Goal: Task Accomplishment & Management: Manage account settings

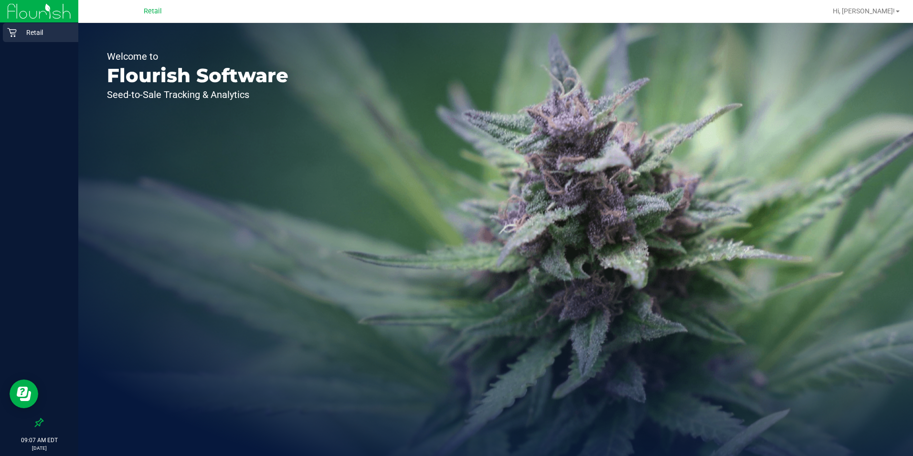
click at [22, 31] on p "Retail" at bounding box center [45, 32] width 57 height 11
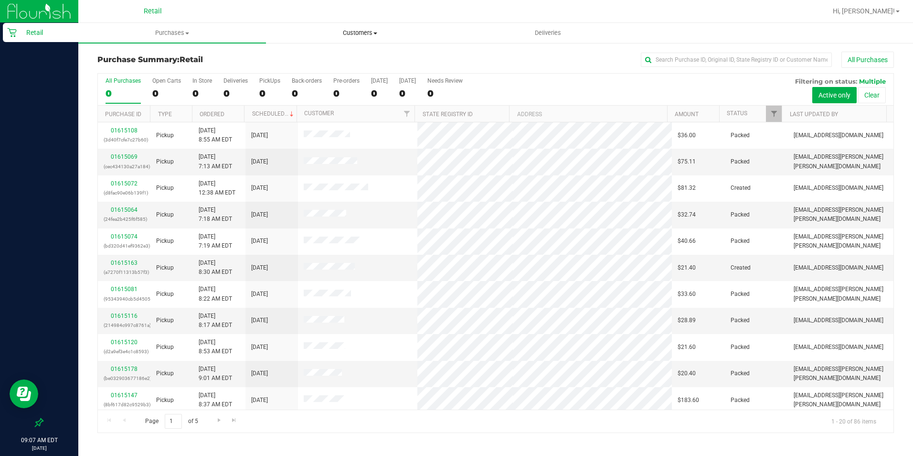
click at [362, 29] on span "Customers" at bounding box center [359, 33] width 187 height 9
click at [332, 59] on span "All customers" at bounding box center [300, 57] width 69 height 8
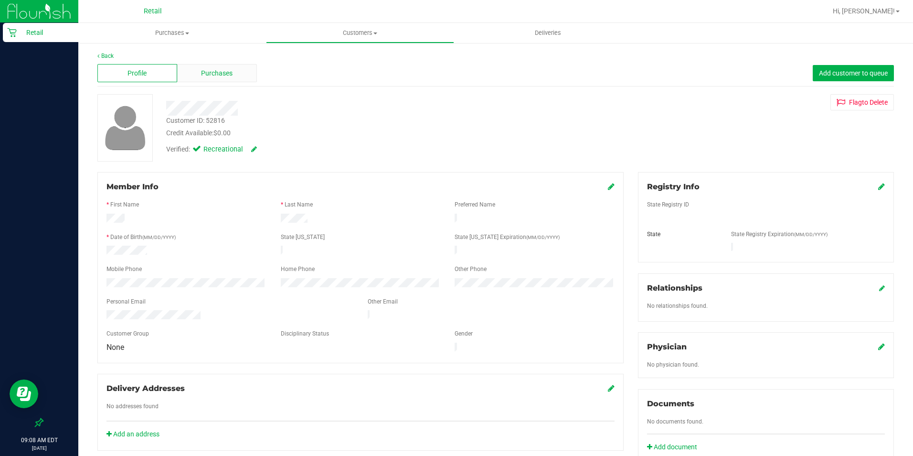
click at [226, 77] on span "Purchases" at bounding box center [217, 73] width 32 height 10
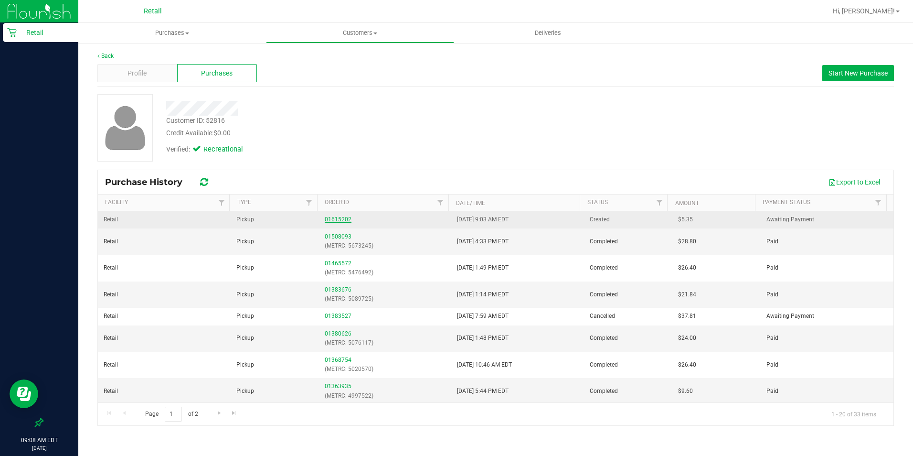
click at [341, 218] on link "01615202" at bounding box center [338, 219] width 27 height 7
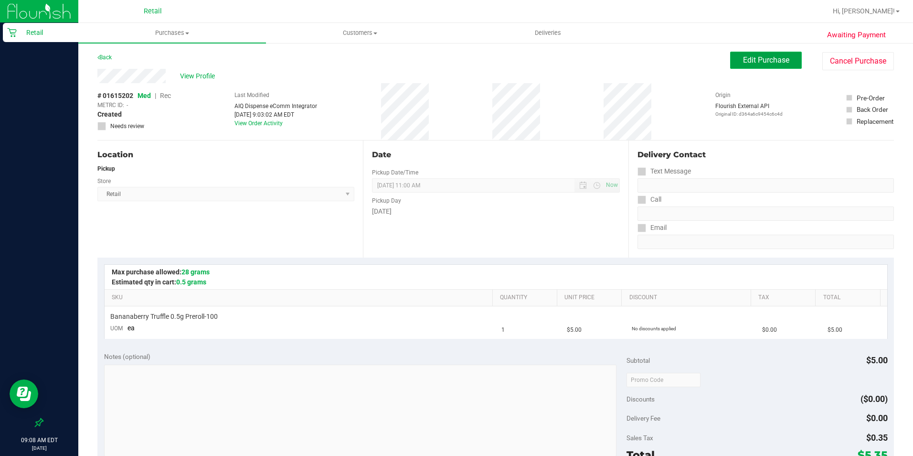
click at [762, 60] on span "Edit Purchase" at bounding box center [766, 59] width 46 height 9
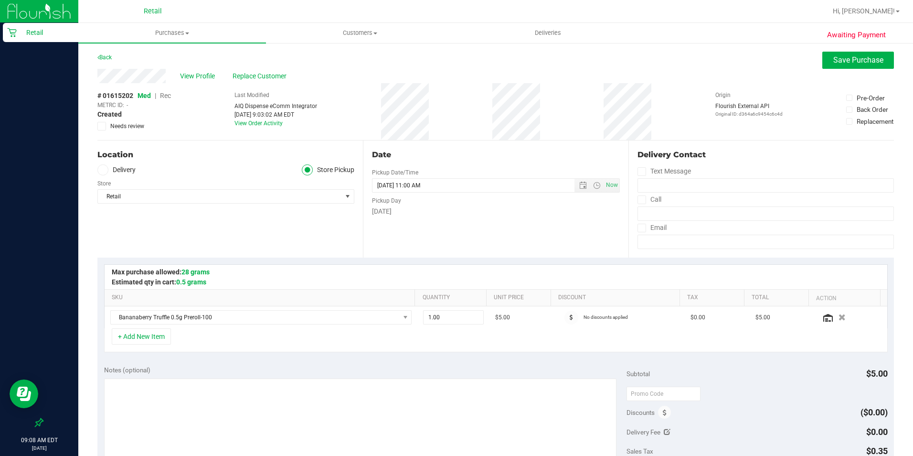
click at [170, 97] on span "Rec" at bounding box center [165, 96] width 11 height 8
click at [845, 56] on span "Save Purchase" at bounding box center [858, 59] width 50 height 9
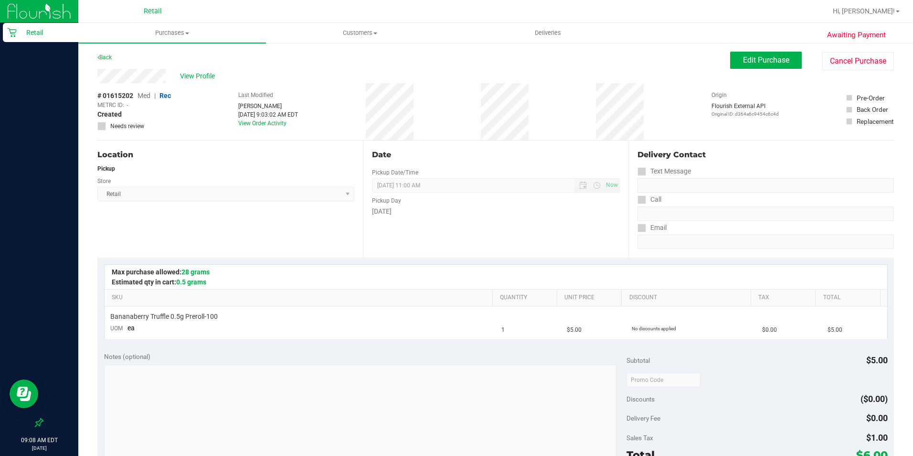
scroll to position [239, 0]
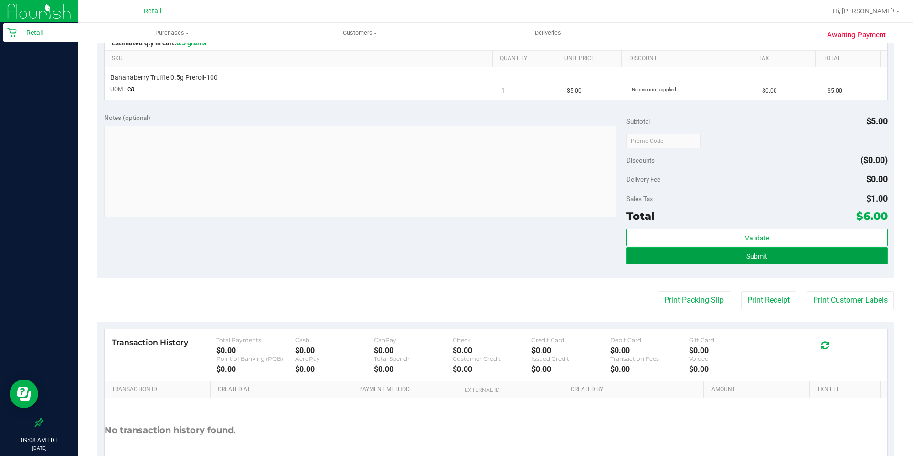
click at [763, 255] on button "Submit" at bounding box center [757, 255] width 261 height 17
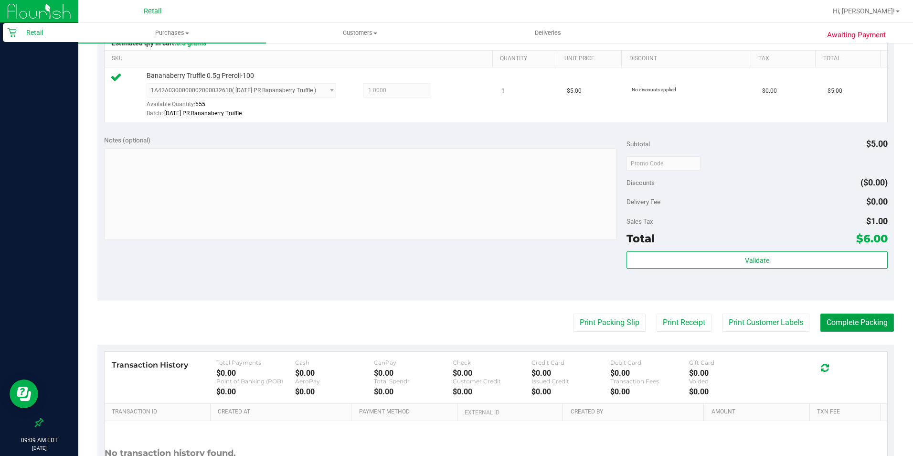
click at [853, 324] on button "Complete Packing" at bounding box center [857, 322] width 74 height 18
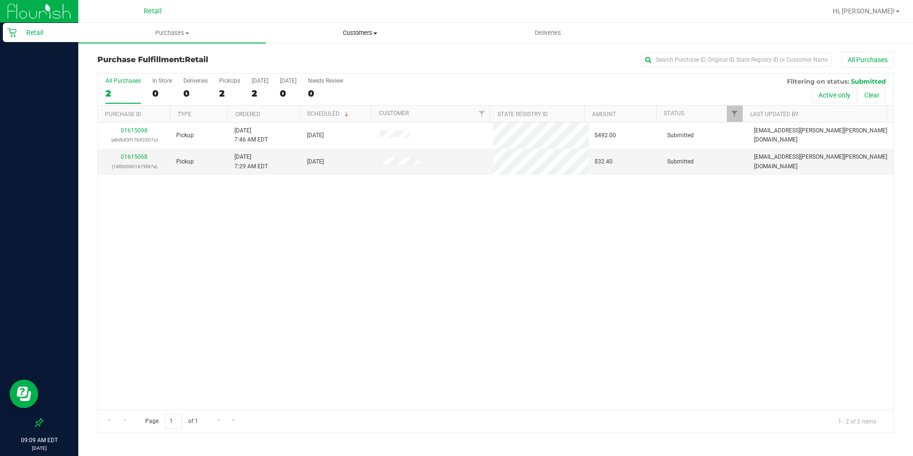
click at [373, 34] on span "Customers" at bounding box center [359, 33] width 187 height 9
click at [311, 61] on span "All customers" at bounding box center [300, 57] width 69 height 8
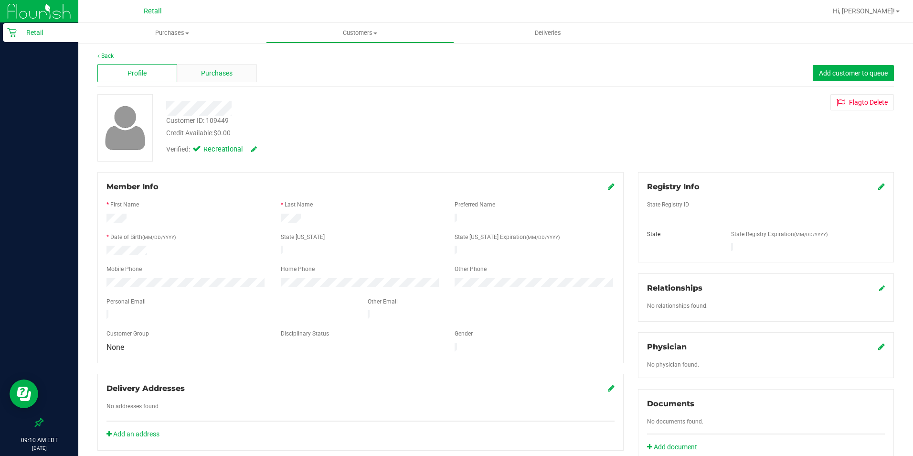
click at [227, 76] on span "Purchases" at bounding box center [217, 73] width 32 height 10
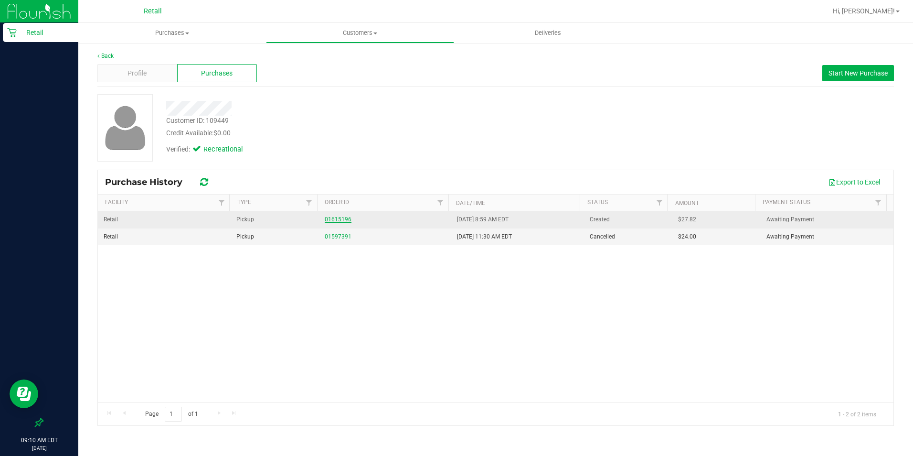
click at [335, 220] on link "01615196" at bounding box center [338, 219] width 27 height 7
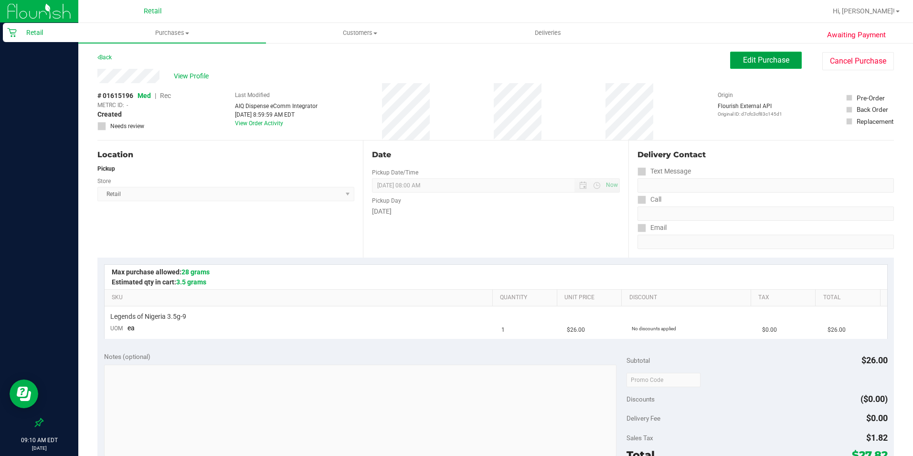
click at [755, 67] on button "Edit Purchase" at bounding box center [766, 60] width 72 height 17
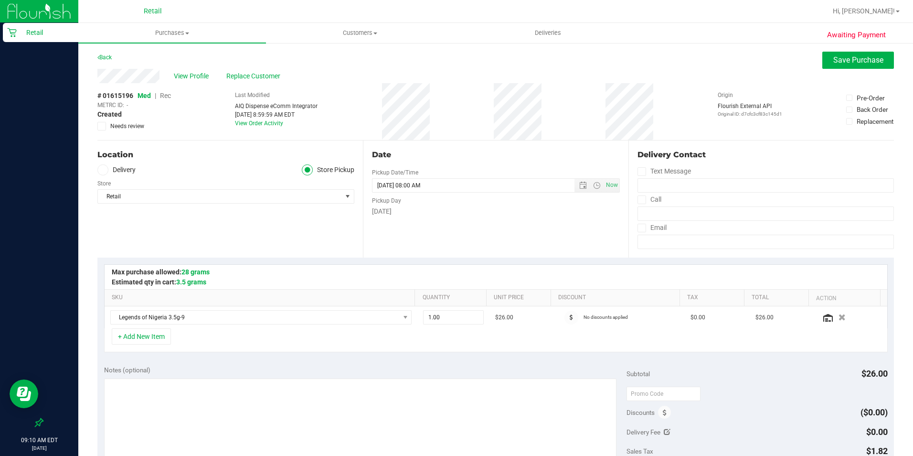
click at [170, 98] on span "Rec" at bounding box center [165, 96] width 11 height 8
click at [839, 63] on span "Save Purchase" at bounding box center [858, 59] width 50 height 9
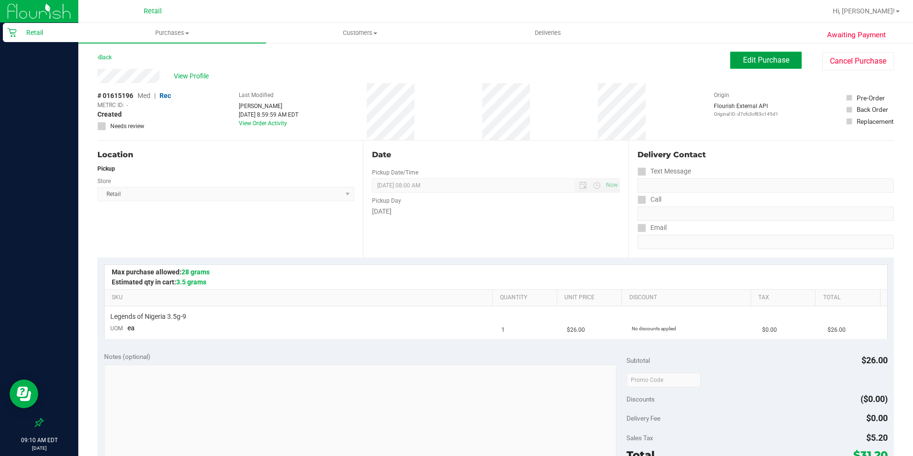
click at [744, 64] on button "Edit Purchase" at bounding box center [766, 60] width 72 height 17
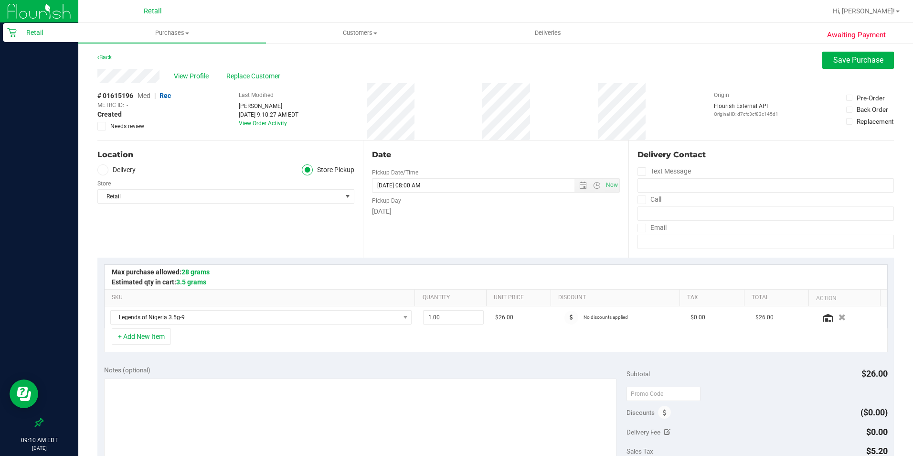
click at [255, 77] on span "Replace Customer" at bounding box center [254, 76] width 57 height 10
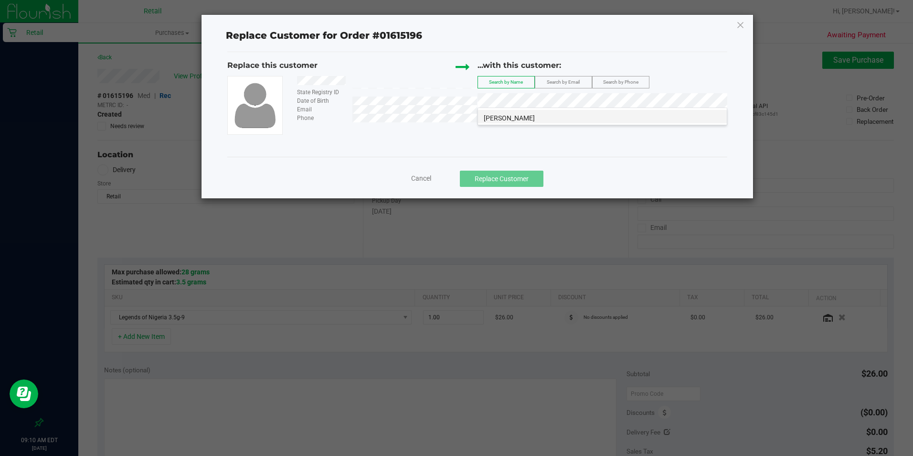
click at [524, 118] on li "[PERSON_NAME]" at bounding box center [602, 116] width 249 height 13
click at [577, 118] on li "[PERSON_NAME]" at bounding box center [602, 116] width 249 height 13
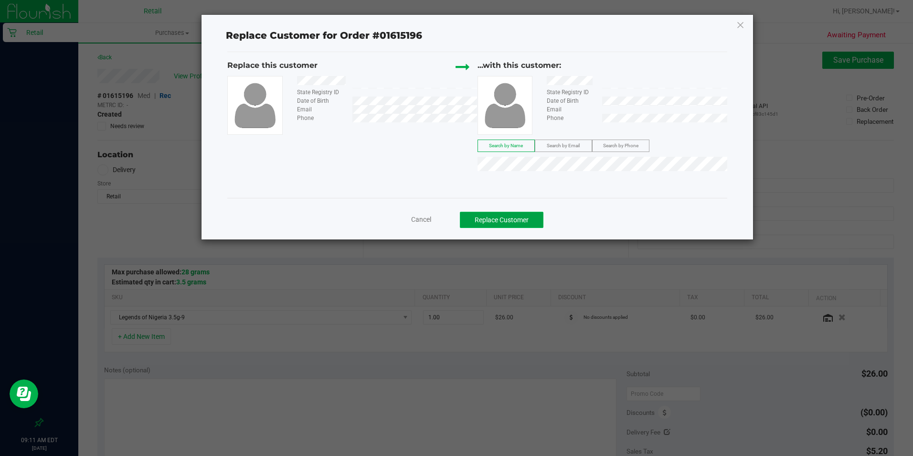
click at [499, 220] on button "Replace Customer" at bounding box center [502, 220] width 84 height 16
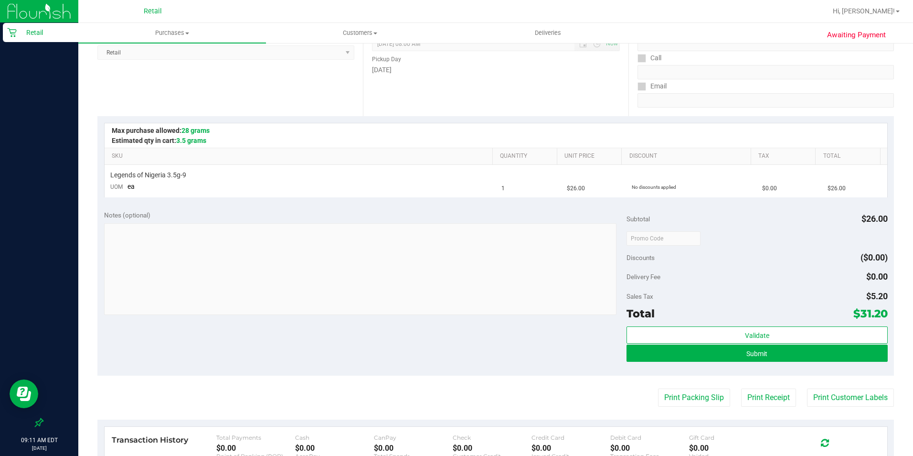
scroll to position [191, 0]
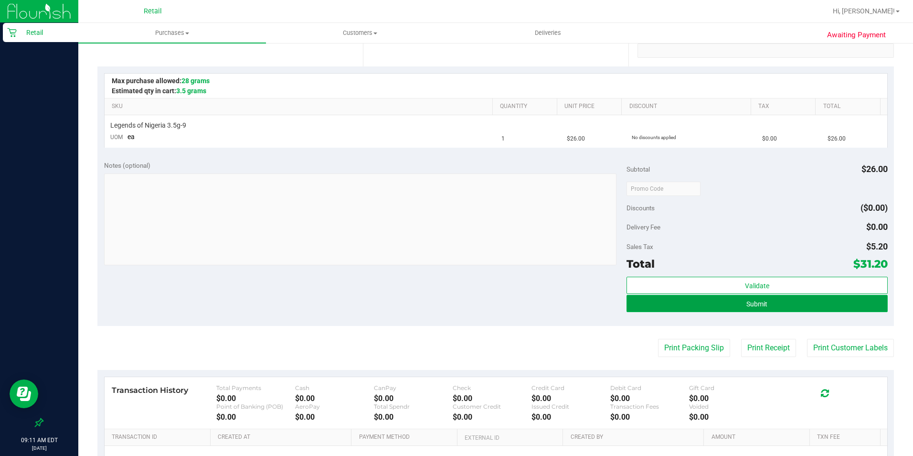
click at [765, 303] on button "Submit" at bounding box center [757, 303] width 261 height 17
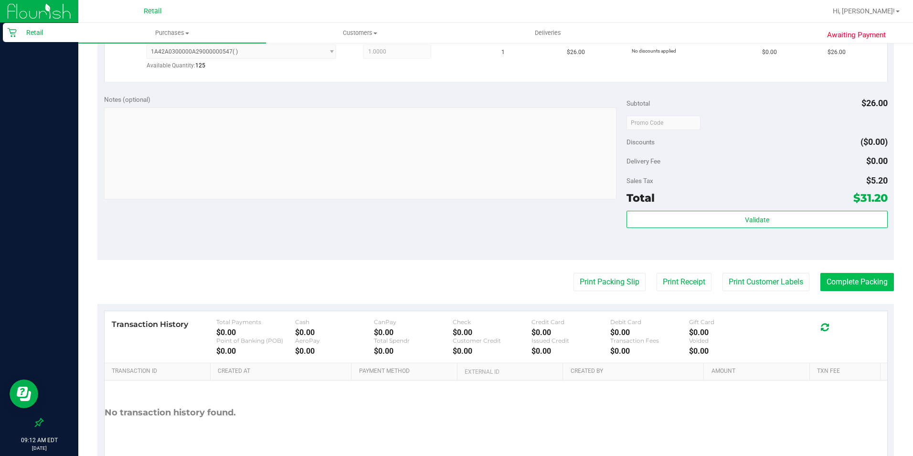
scroll to position [287, 0]
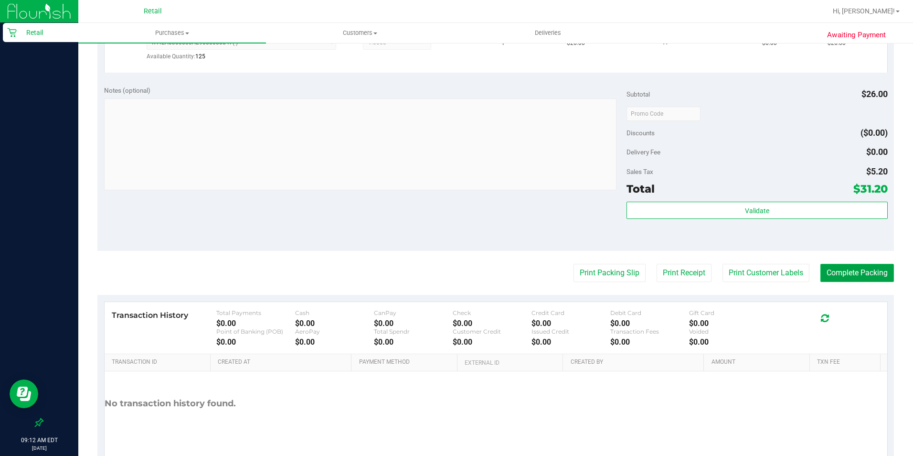
click at [851, 275] on button "Complete Packing" at bounding box center [857, 273] width 74 height 18
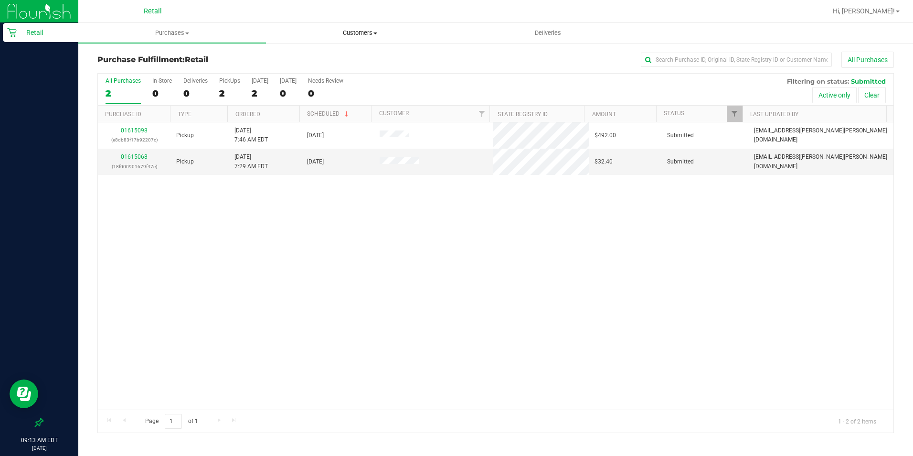
drag, startPoint x: 352, startPoint y: 32, endPoint x: 361, endPoint y: 31, distance: 8.2
click at [352, 32] on span "Customers" at bounding box center [359, 33] width 187 height 9
click at [304, 56] on span "All customers" at bounding box center [300, 57] width 69 height 8
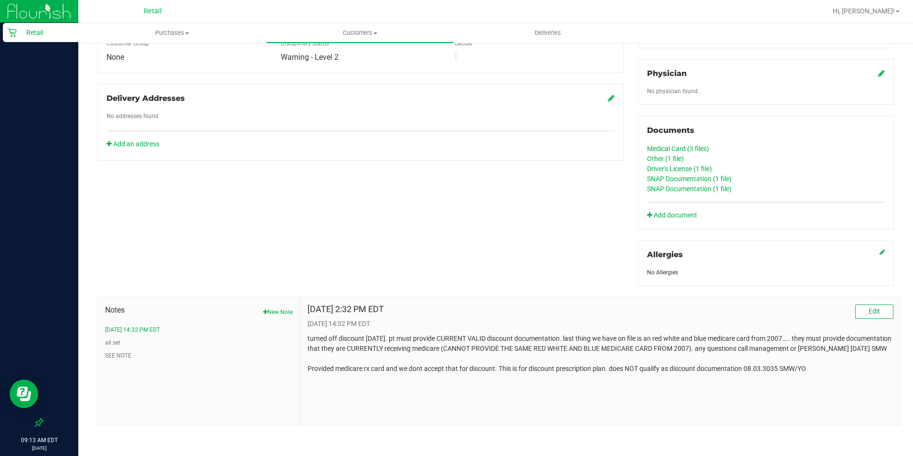
scroll to position [3, 0]
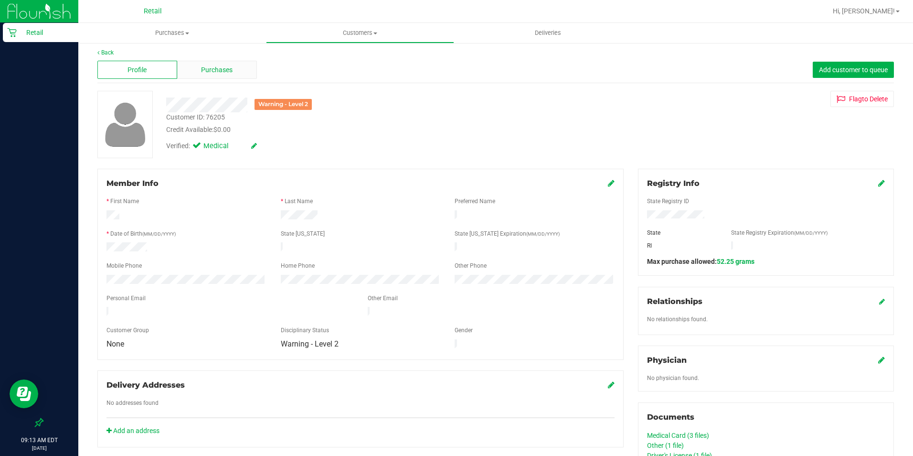
click at [217, 74] on span "Purchases" at bounding box center [217, 70] width 32 height 10
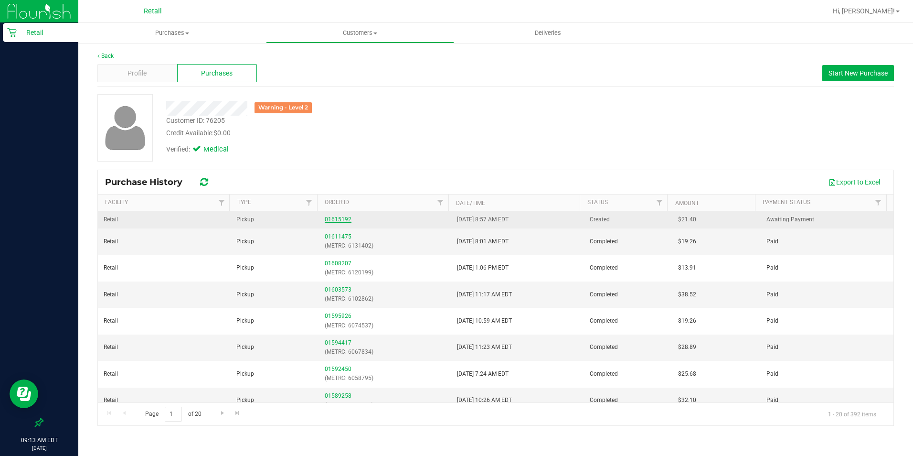
click at [337, 219] on link "01615192" at bounding box center [338, 219] width 27 height 7
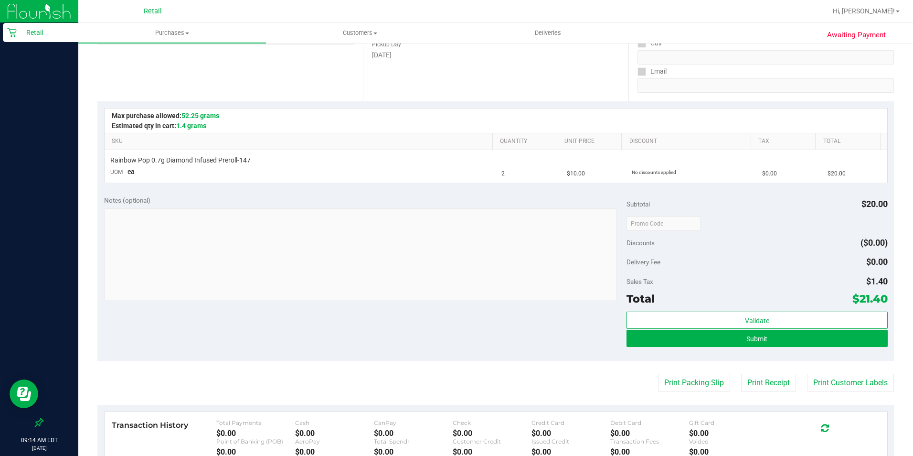
scroll to position [239, 0]
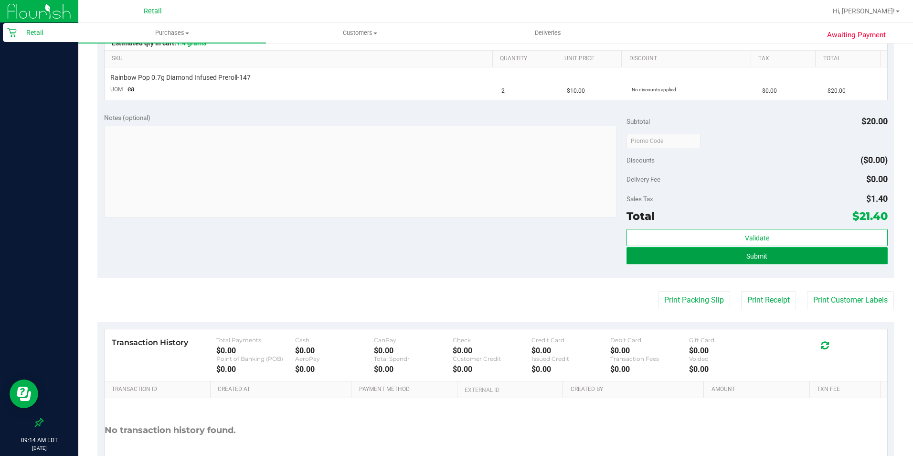
click at [691, 255] on button "Submit" at bounding box center [757, 255] width 261 height 17
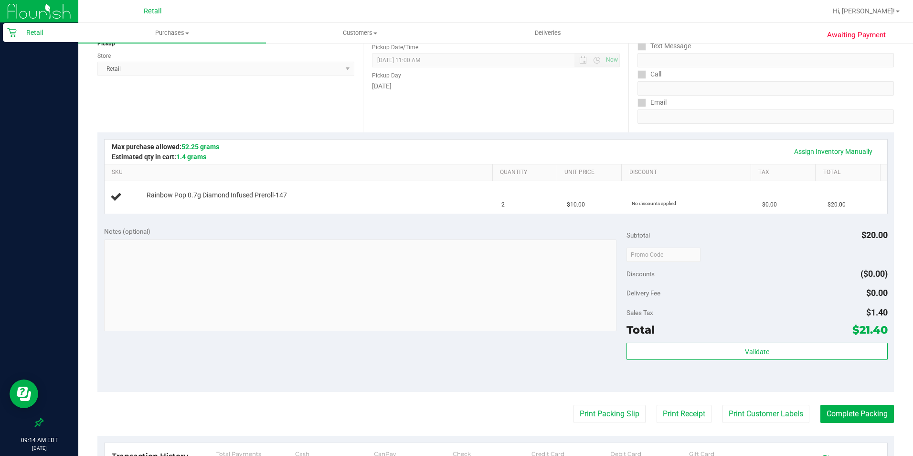
scroll to position [0, 0]
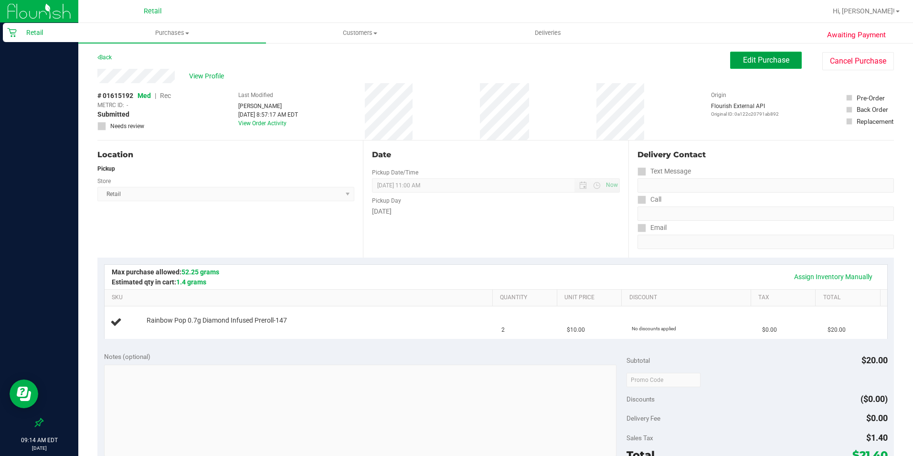
click at [743, 61] on span "Edit Purchase" at bounding box center [766, 59] width 46 height 9
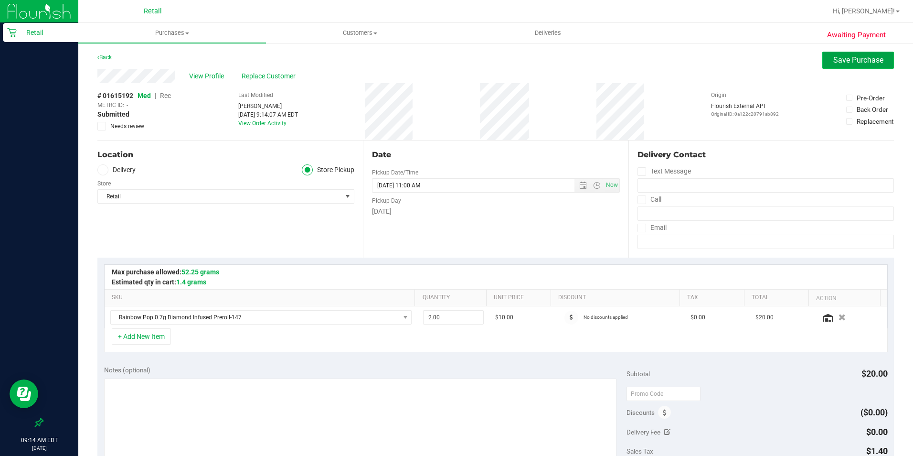
click at [847, 60] on span "Save Purchase" at bounding box center [858, 59] width 50 height 9
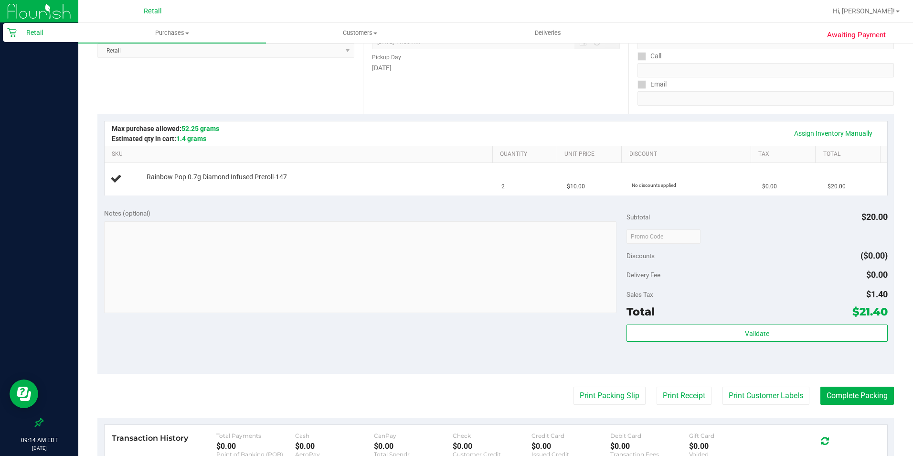
scroll to position [239, 0]
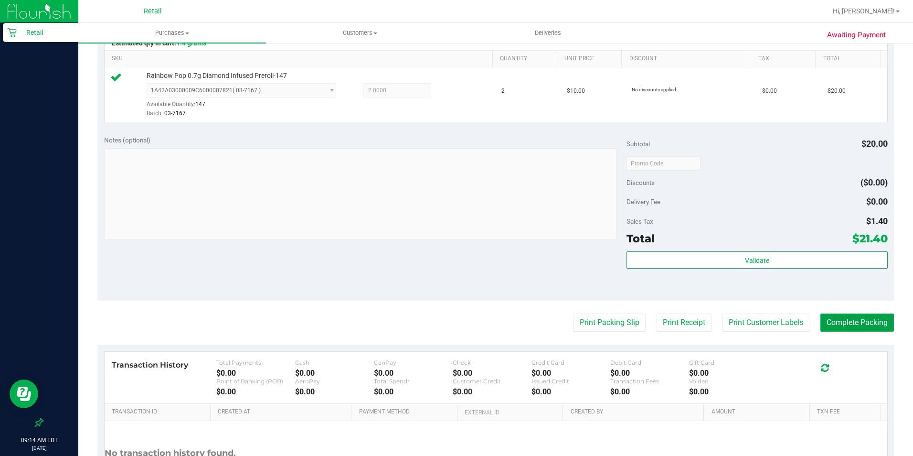
click at [838, 319] on button "Complete Packing" at bounding box center [857, 322] width 74 height 18
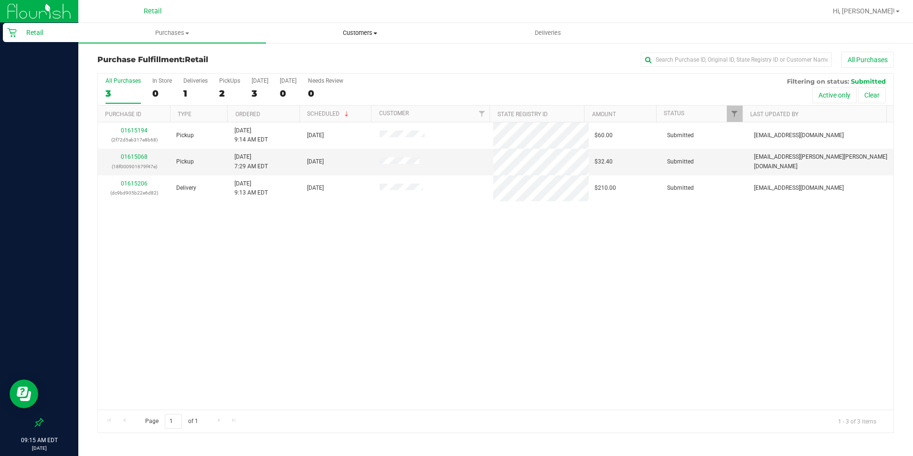
click at [367, 36] on span "Customers" at bounding box center [359, 33] width 187 height 9
click at [328, 55] on span "All customers" at bounding box center [300, 57] width 69 height 8
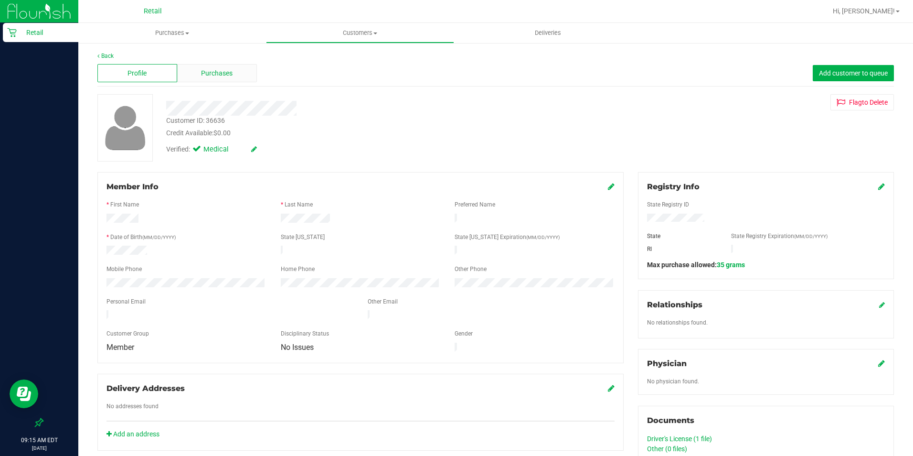
click at [216, 74] on span "Purchases" at bounding box center [217, 73] width 32 height 10
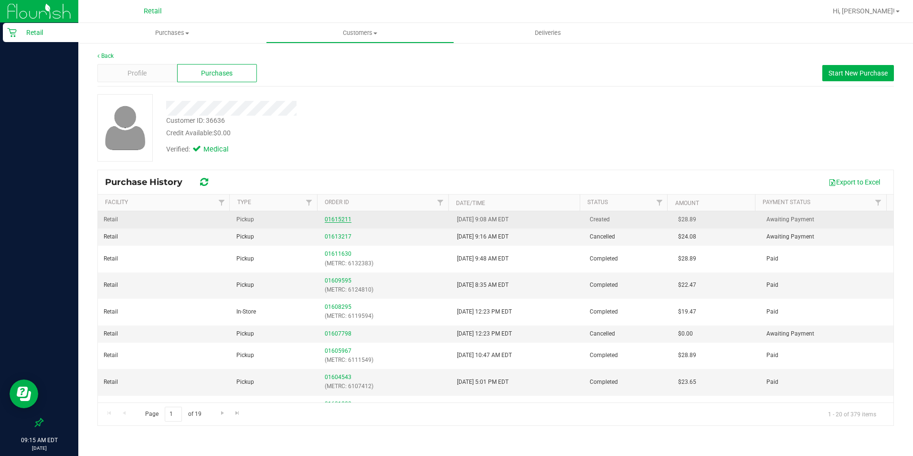
click at [325, 217] on link "01615211" at bounding box center [338, 219] width 27 height 7
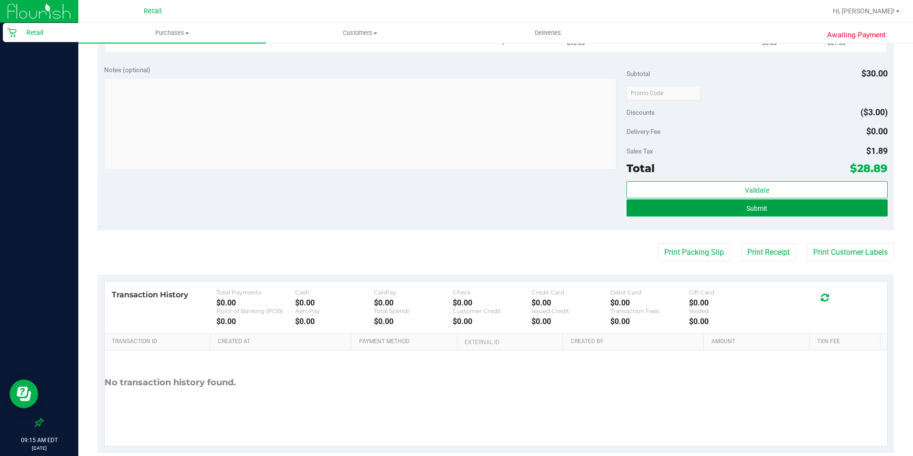
click at [755, 208] on span "Submit" at bounding box center [756, 208] width 21 height 8
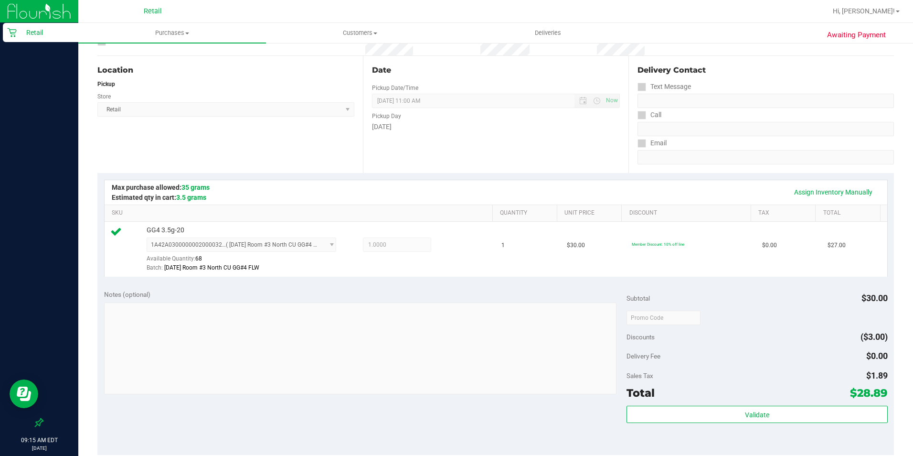
scroll to position [287, 0]
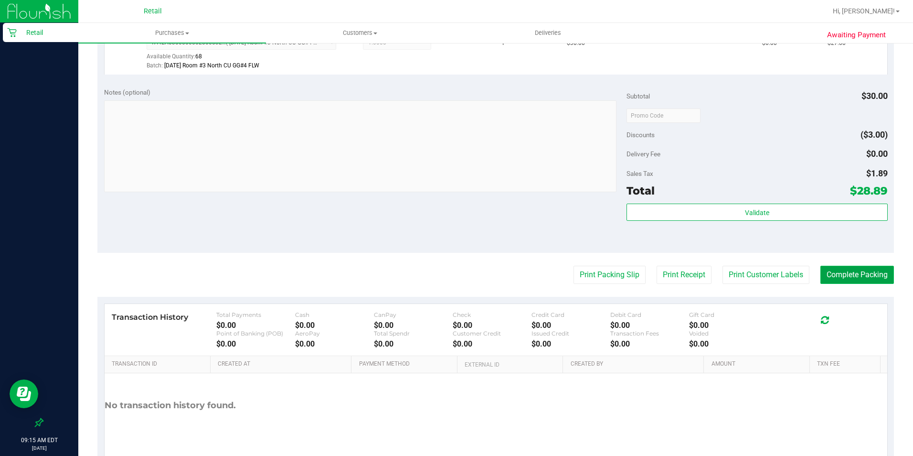
click at [833, 272] on button "Complete Packing" at bounding box center [857, 275] width 74 height 18
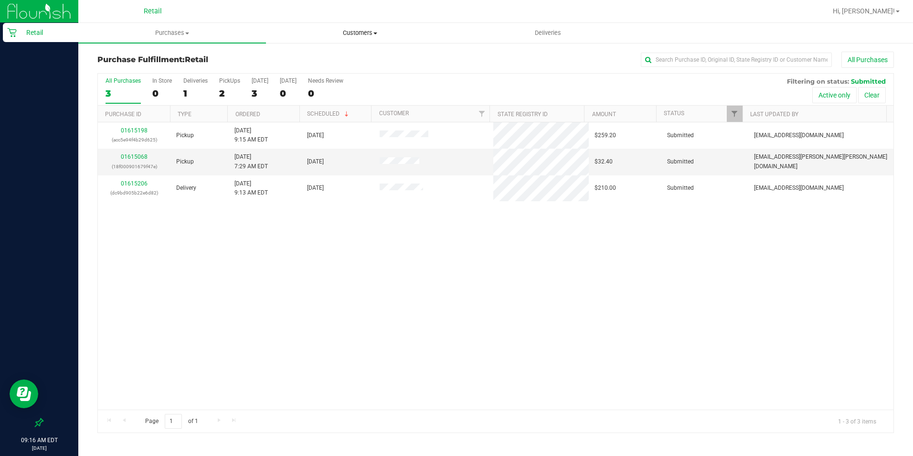
click at [372, 27] on uib-tab-heading "Customers All customers Add a new customer All physicians" at bounding box center [359, 32] width 187 height 19
click at [314, 60] on span "All customers" at bounding box center [300, 57] width 69 height 8
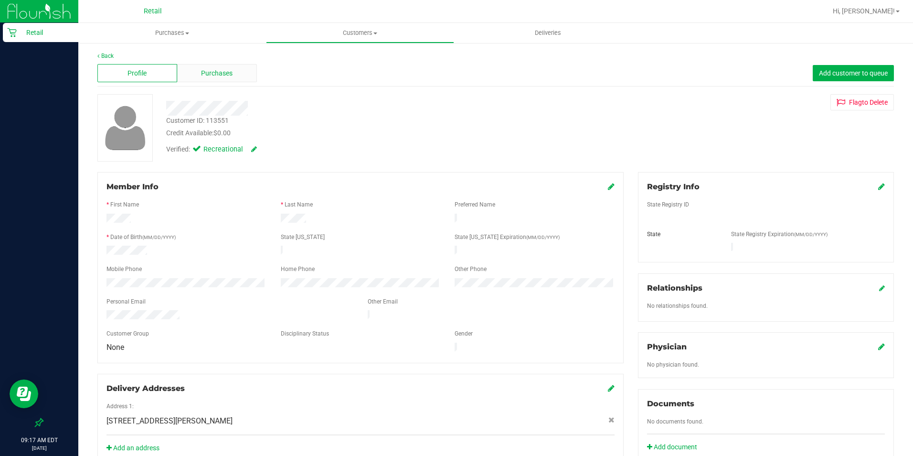
click at [226, 79] on div "Purchases" at bounding box center [217, 73] width 80 height 18
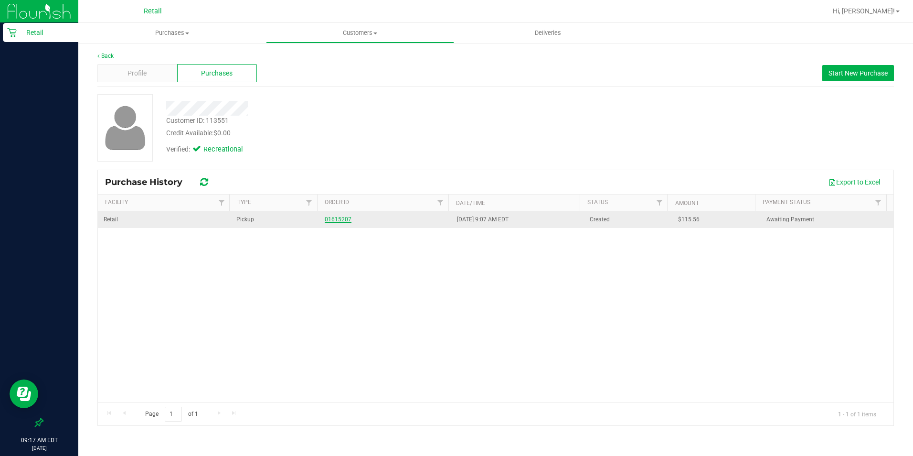
click at [339, 221] on link "01615207" at bounding box center [338, 219] width 27 height 7
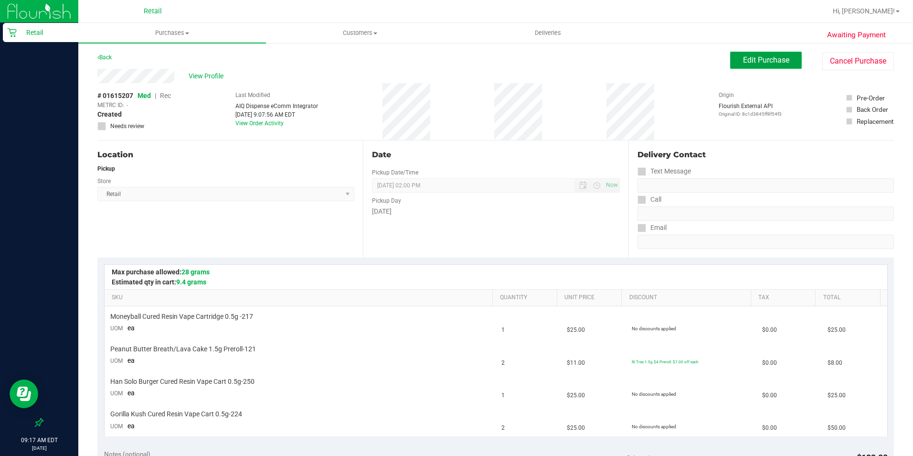
click at [756, 59] on span "Edit Purchase" at bounding box center [766, 59] width 46 height 9
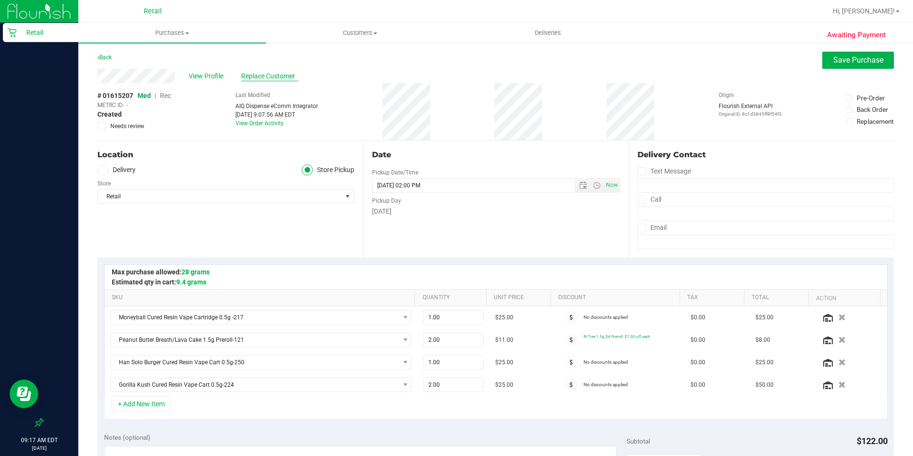
click at [267, 76] on span "Replace Customer" at bounding box center [269, 76] width 57 height 10
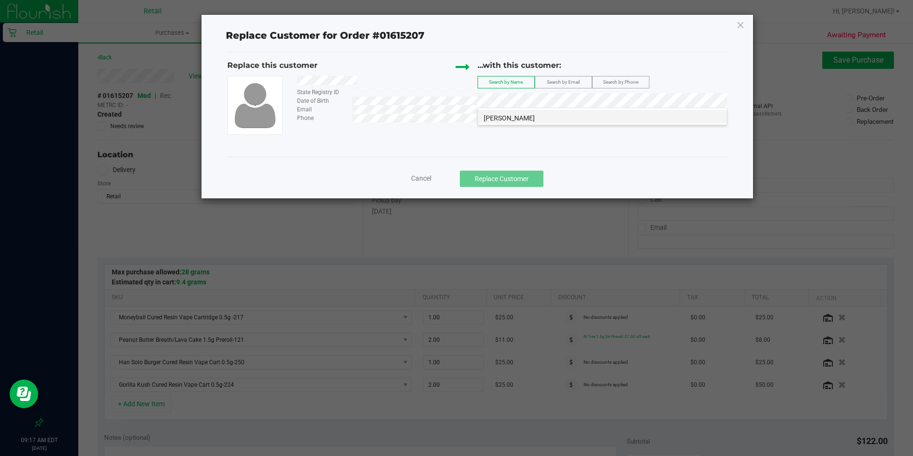
click at [512, 116] on span "[PERSON_NAME]" at bounding box center [509, 118] width 51 height 8
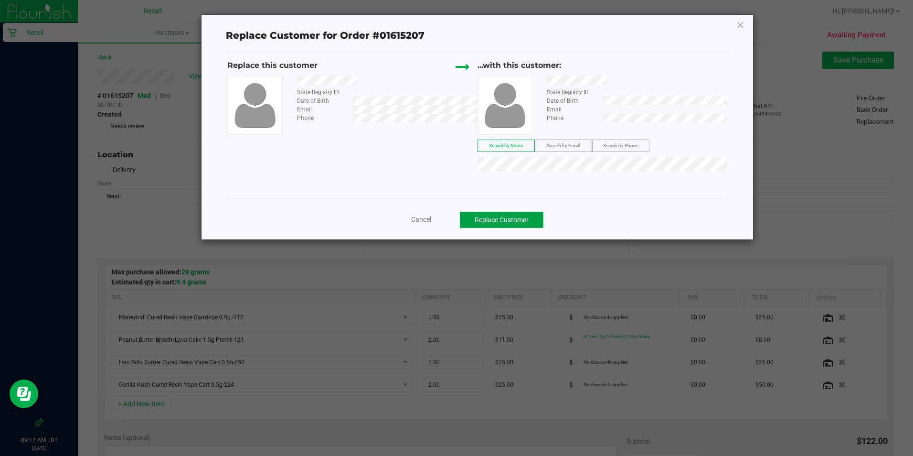
click at [505, 214] on button "Replace Customer" at bounding box center [502, 220] width 84 height 16
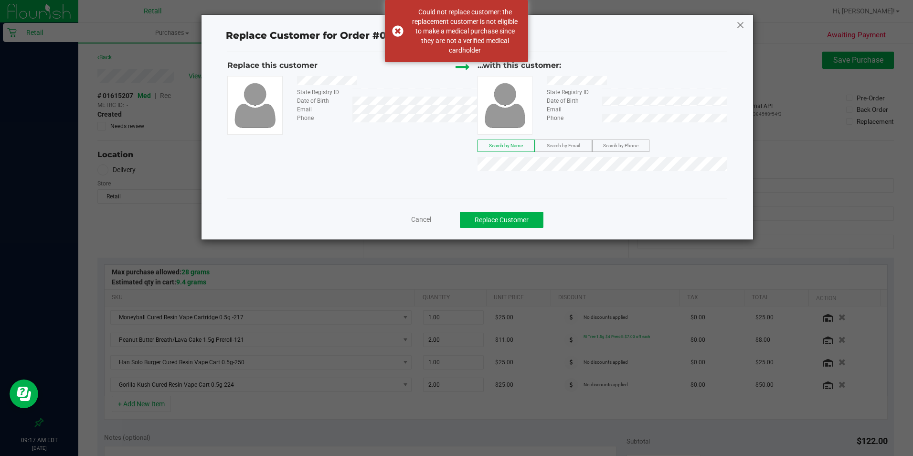
click at [741, 26] on icon at bounding box center [740, 24] width 9 height 15
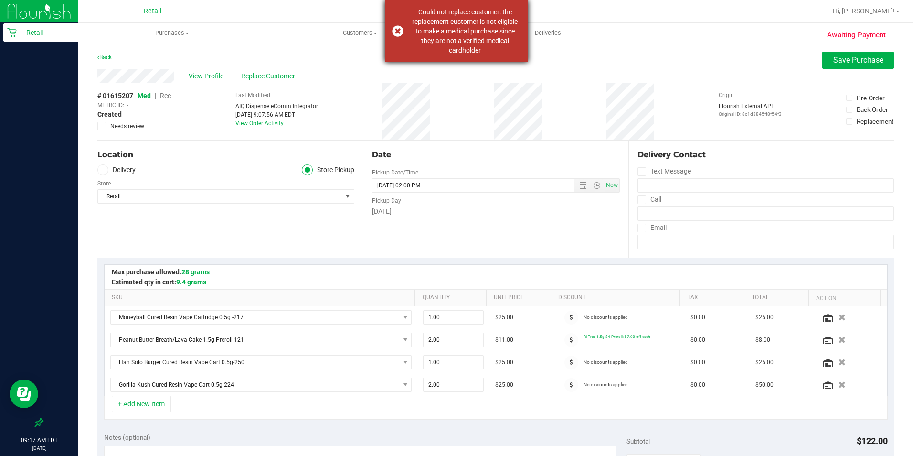
click at [395, 29] on div "Could not replace customer: the replacement customer is not eligible to make a …" at bounding box center [456, 31] width 143 height 62
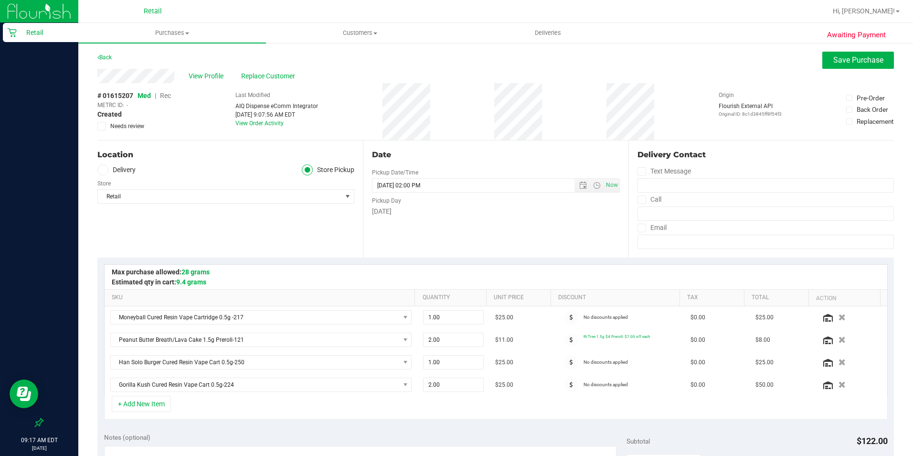
click at [166, 97] on span "Rec" at bounding box center [165, 96] width 11 height 8
click at [854, 64] on span "Save Purchase" at bounding box center [858, 59] width 50 height 9
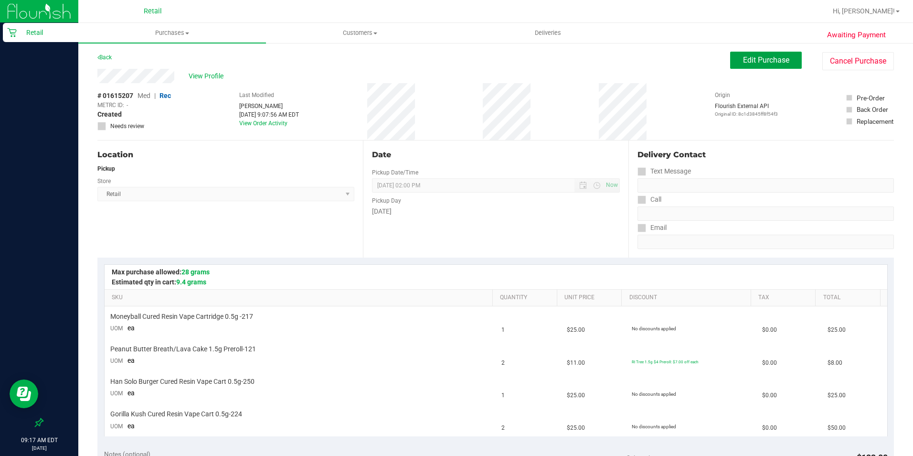
click at [751, 57] on span "Edit Purchase" at bounding box center [766, 59] width 46 height 9
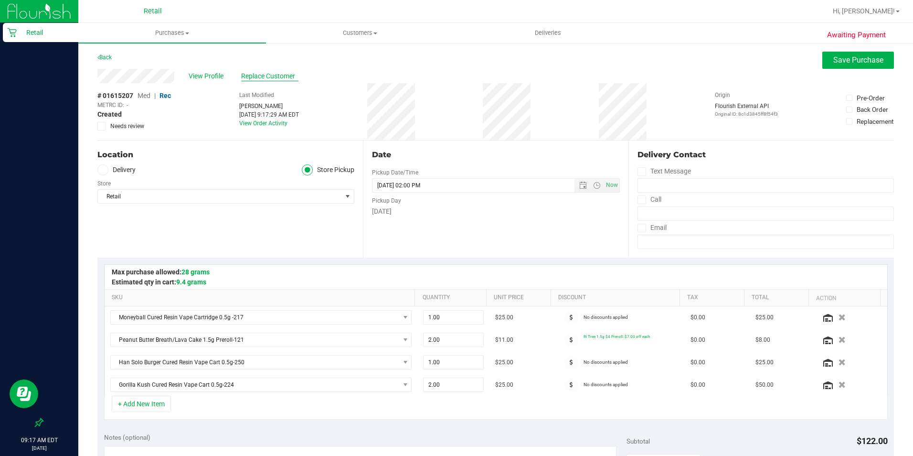
click at [270, 75] on span "Replace Customer" at bounding box center [269, 76] width 57 height 10
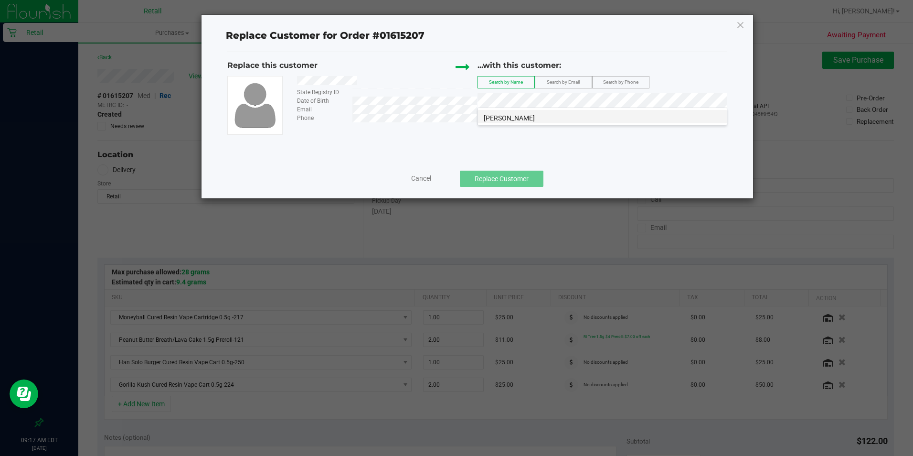
click at [506, 114] on span "[PERSON_NAME]" at bounding box center [509, 118] width 51 height 8
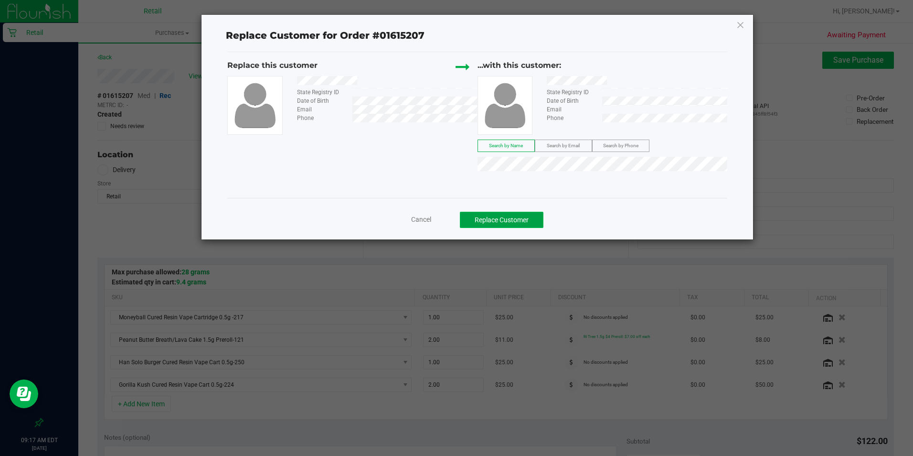
click at [494, 219] on button "Replace Customer" at bounding box center [502, 220] width 84 height 16
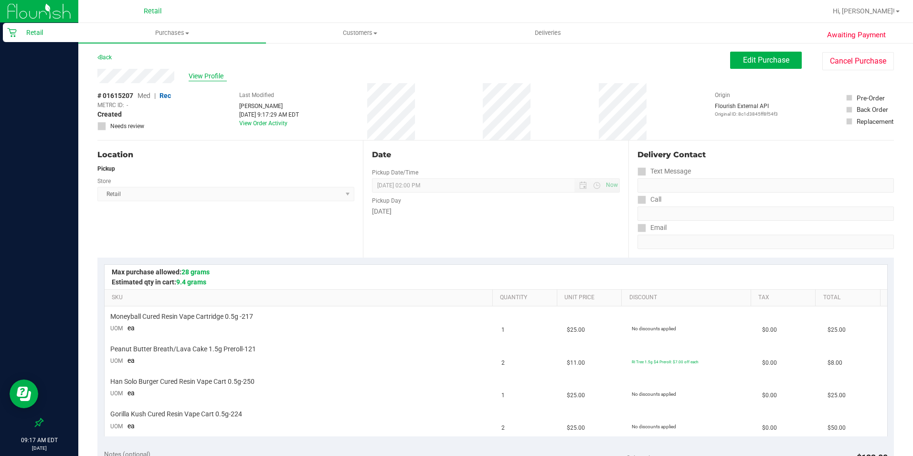
click at [192, 71] on span "View Profile" at bounding box center [208, 76] width 38 height 10
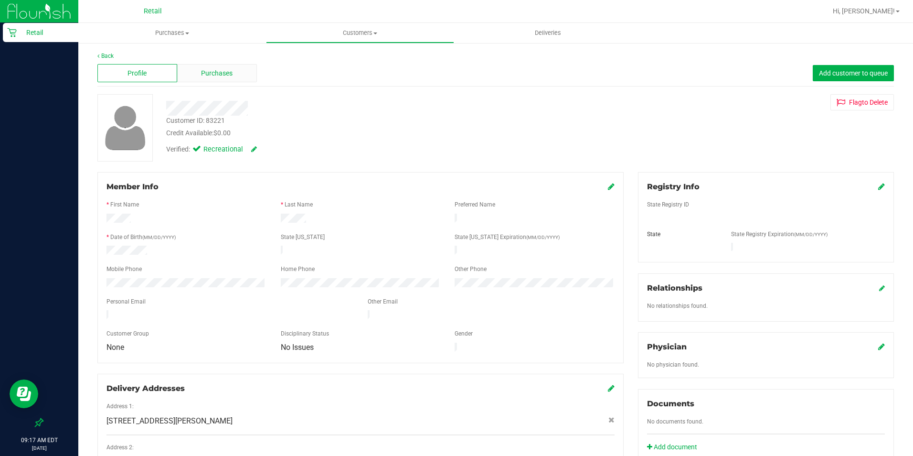
click at [223, 75] on span "Purchases" at bounding box center [217, 73] width 32 height 10
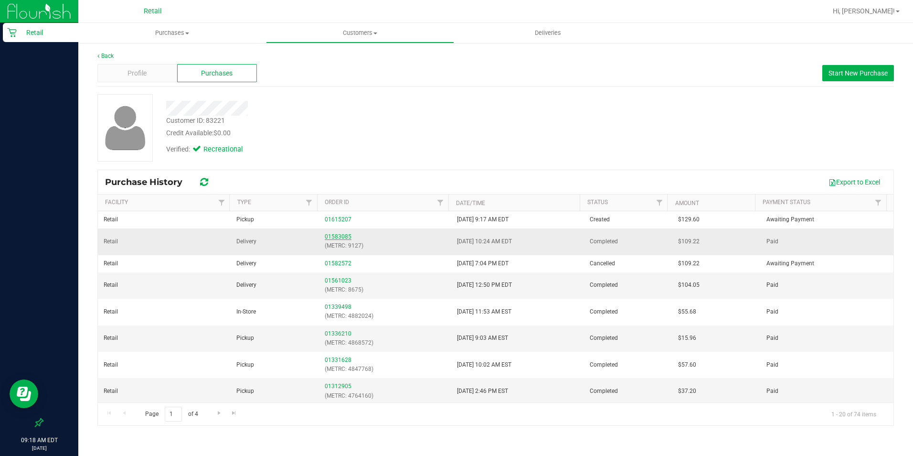
click at [335, 235] on link "01583085" at bounding box center [338, 236] width 27 height 7
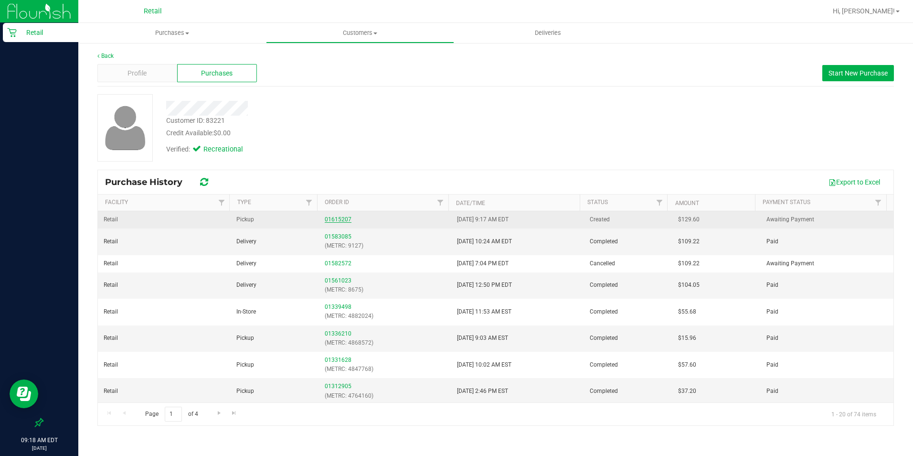
click at [334, 221] on link "01615207" at bounding box center [338, 219] width 27 height 7
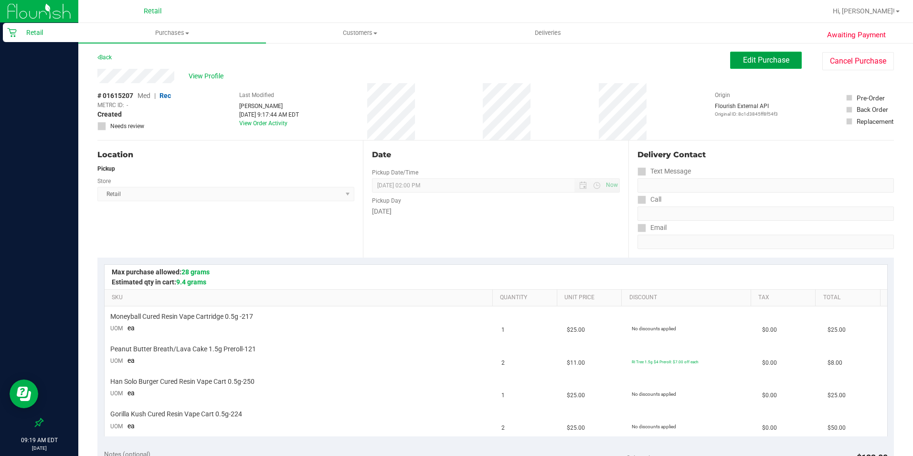
click at [749, 61] on span "Edit Purchase" at bounding box center [766, 59] width 46 height 9
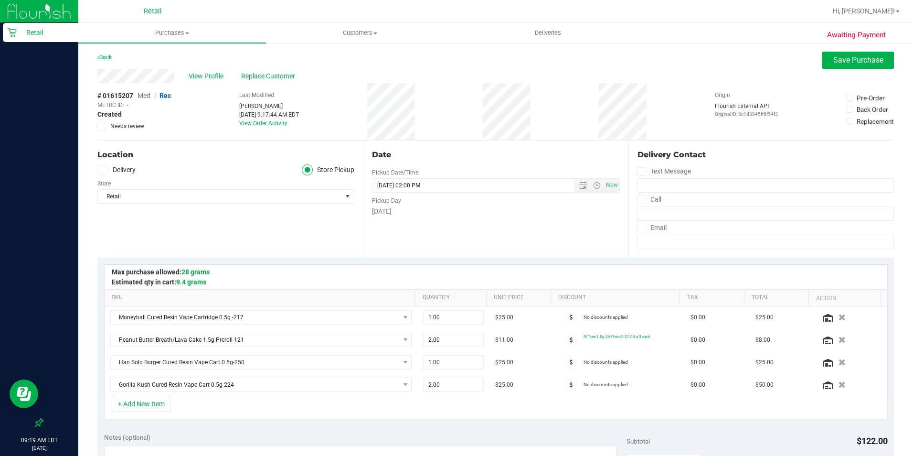
click at [103, 170] on icon at bounding box center [103, 170] width 6 height 0
click at [0, 0] on input "Delivery" at bounding box center [0, 0] width 0 height 0
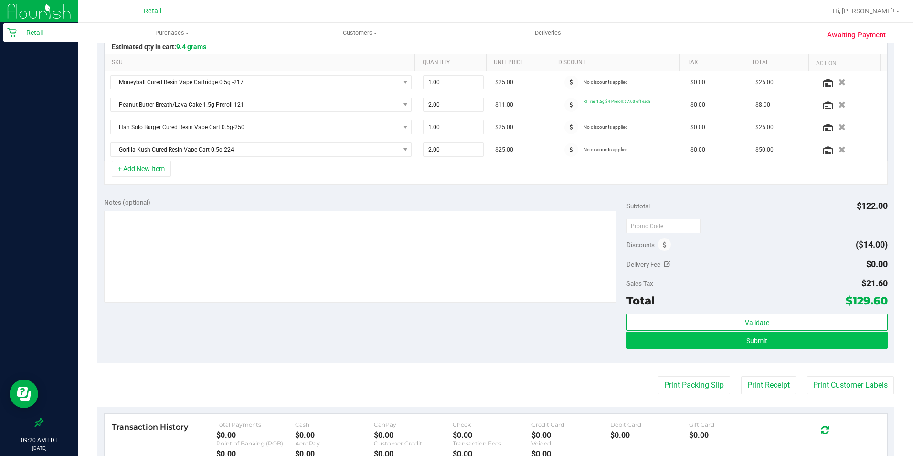
scroll to position [239, 0]
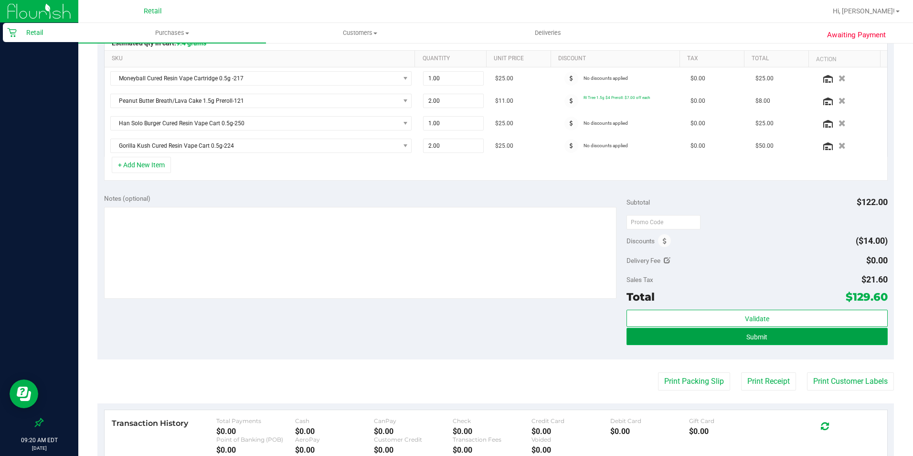
click at [735, 335] on button "Submit" at bounding box center [757, 336] width 261 height 17
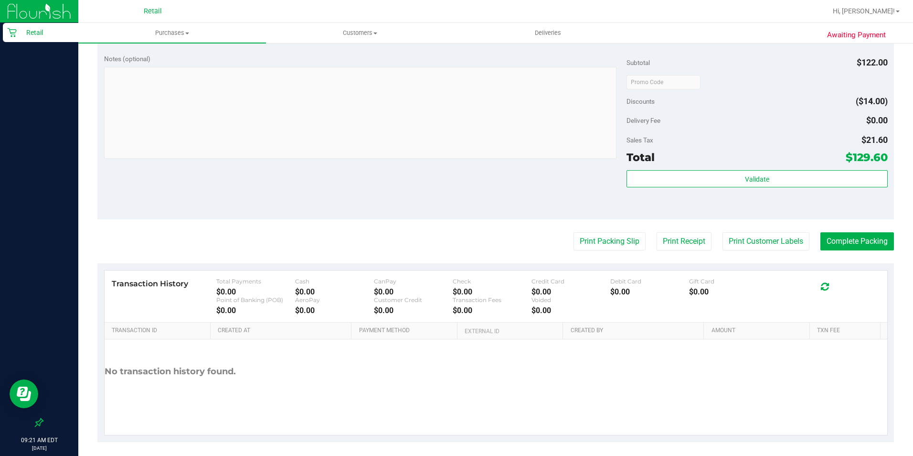
scroll to position [489, 0]
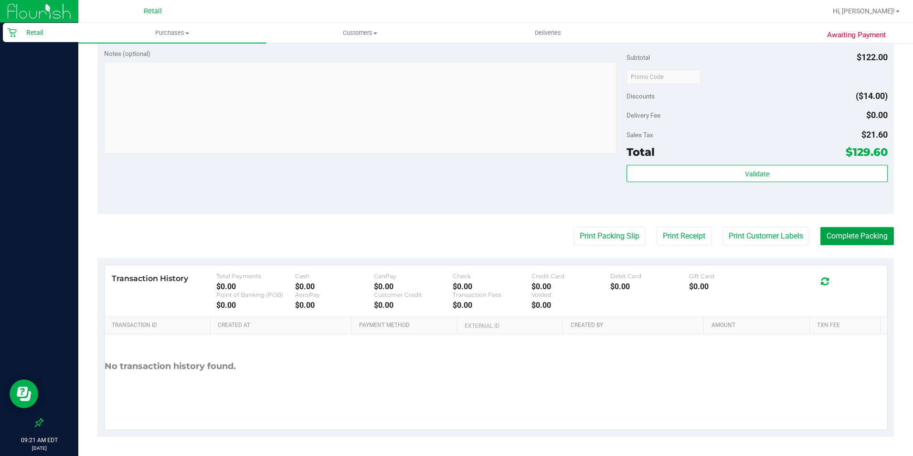
click at [836, 236] on button "Complete Packing" at bounding box center [857, 236] width 74 height 18
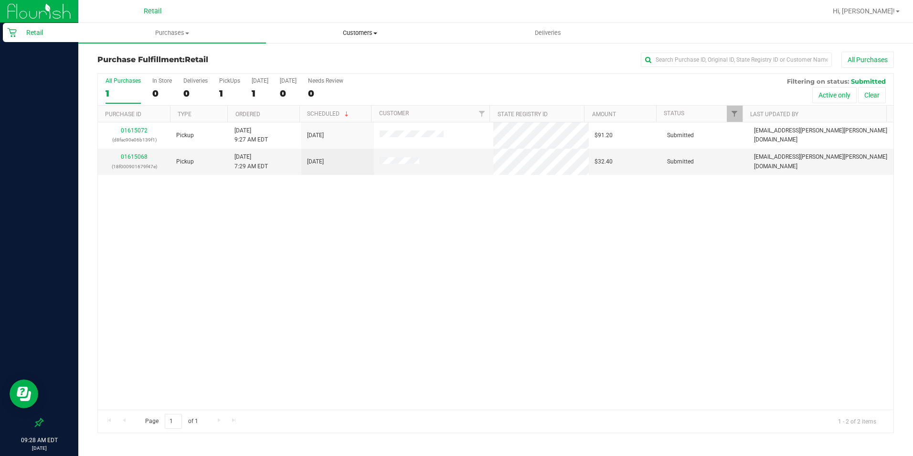
click at [372, 38] on uib-tab-heading "Customers All customers Add a new customer All physicians" at bounding box center [359, 32] width 187 height 19
click at [311, 57] on span "All customers" at bounding box center [300, 57] width 69 height 8
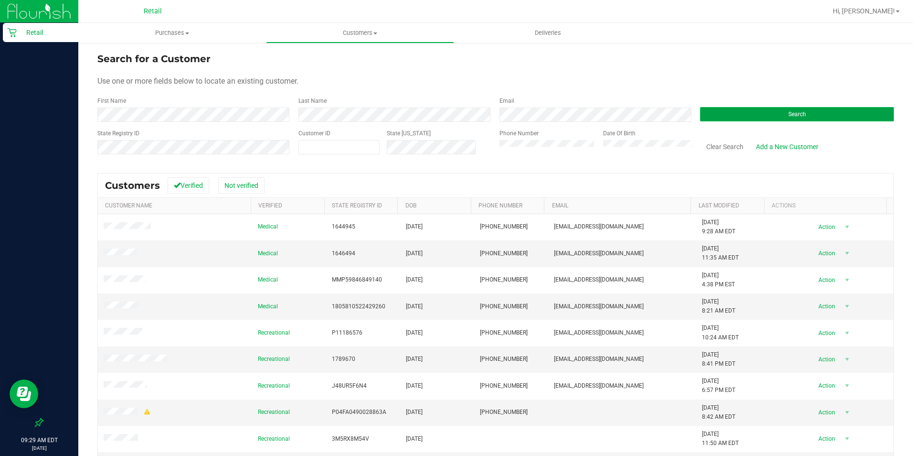
click at [773, 117] on button "Search" at bounding box center [797, 114] width 194 height 14
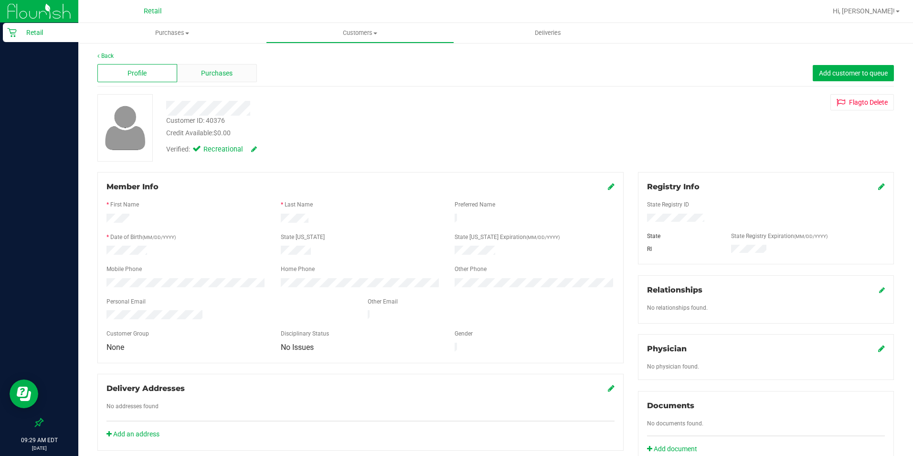
click at [229, 73] on span "Purchases" at bounding box center [217, 73] width 32 height 10
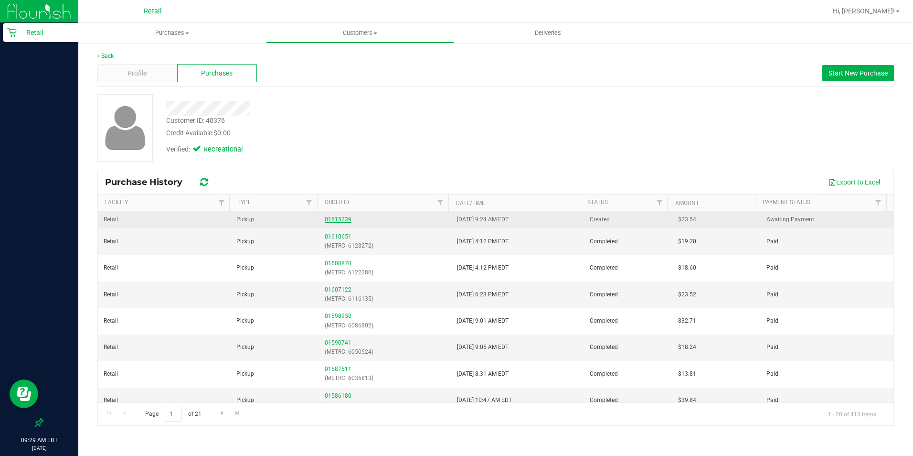
click at [338, 217] on link "01615239" at bounding box center [338, 219] width 27 height 7
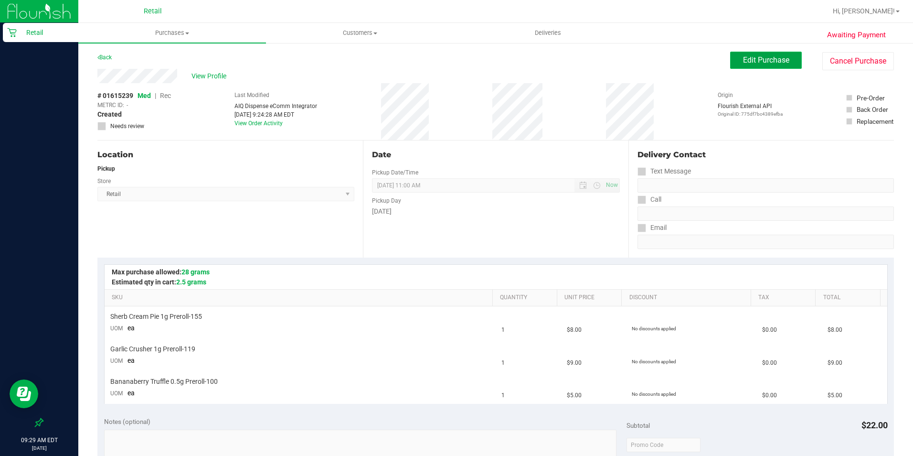
click at [749, 59] on span "Edit Purchase" at bounding box center [766, 59] width 46 height 9
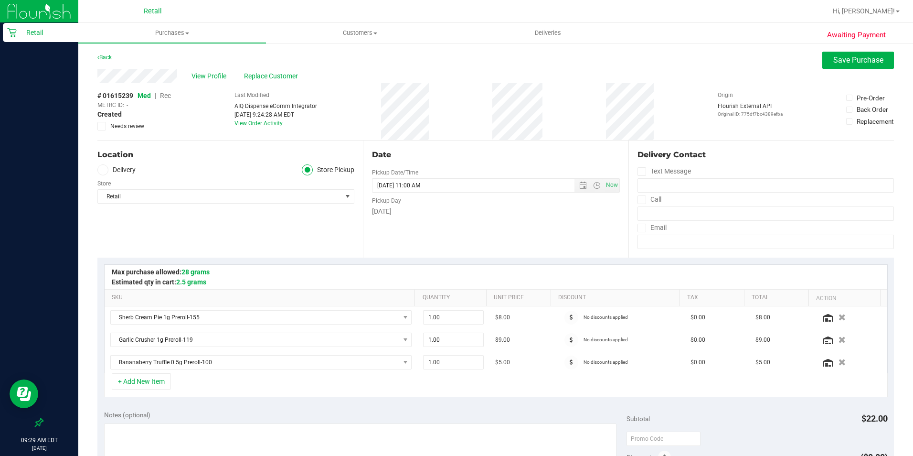
click at [165, 96] on span "Rec" at bounding box center [165, 96] width 11 height 8
click at [849, 64] on span "Save Purchase" at bounding box center [858, 59] width 50 height 9
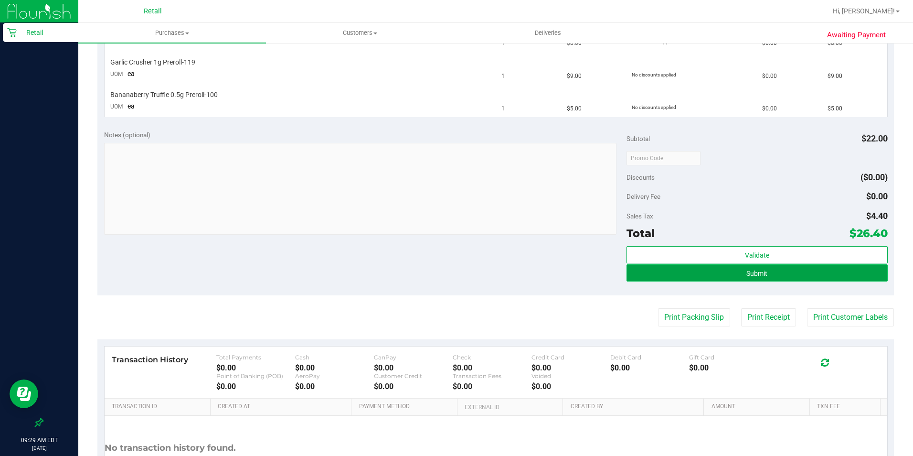
click at [753, 271] on span "Submit" at bounding box center [756, 273] width 21 height 8
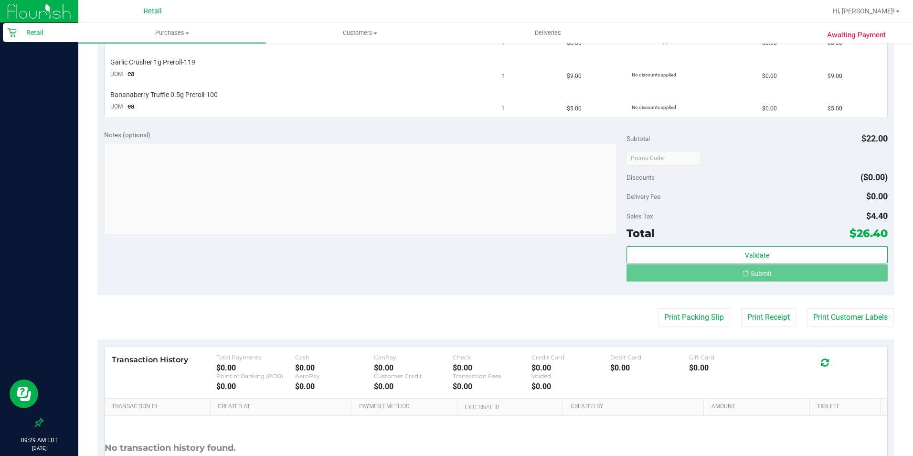
scroll to position [272, 0]
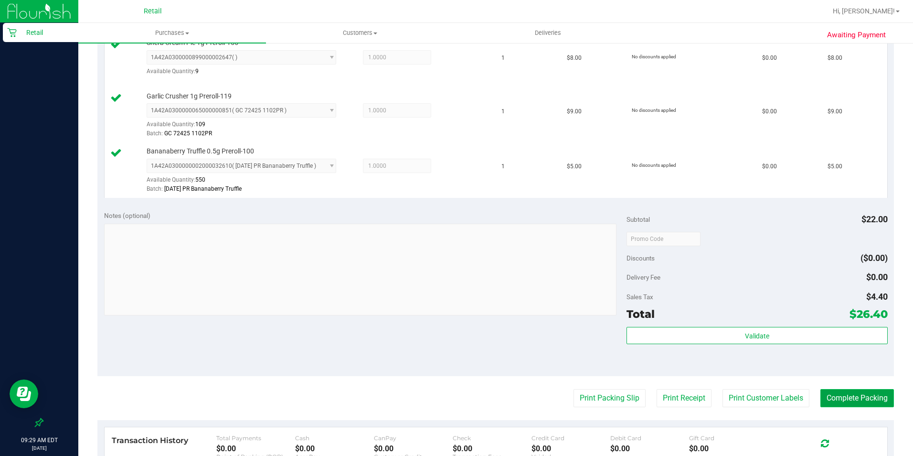
click at [850, 394] on button "Complete Packing" at bounding box center [857, 398] width 74 height 18
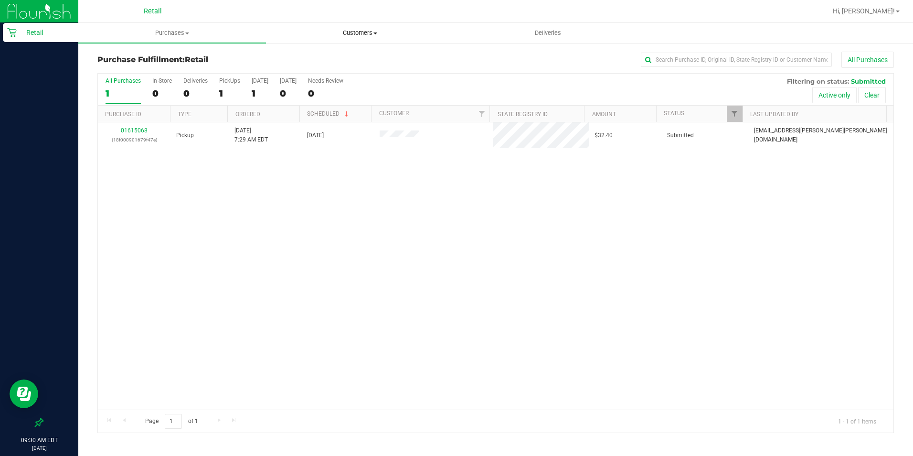
click at [367, 30] on span "Customers" at bounding box center [359, 33] width 187 height 9
click at [286, 56] on span "All customers" at bounding box center [300, 57] width 69 height 8
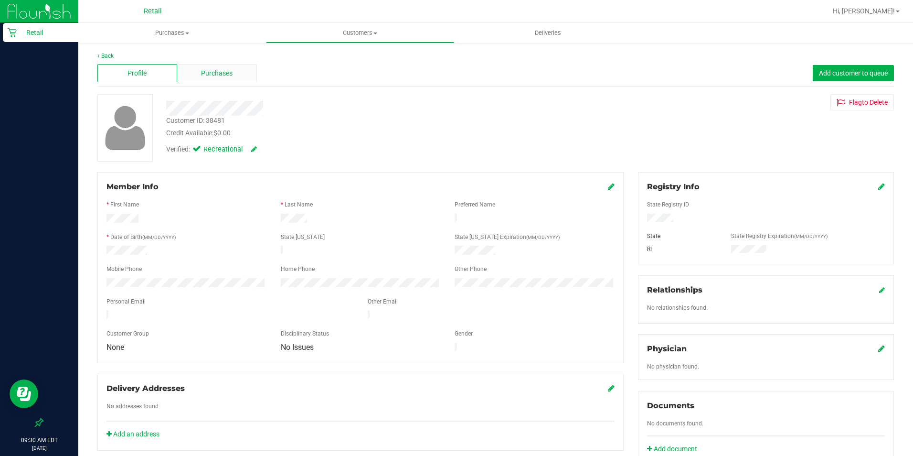
click at [224, 73] on span "Purchases" at bounding box center [217, 73] width 32 height 10
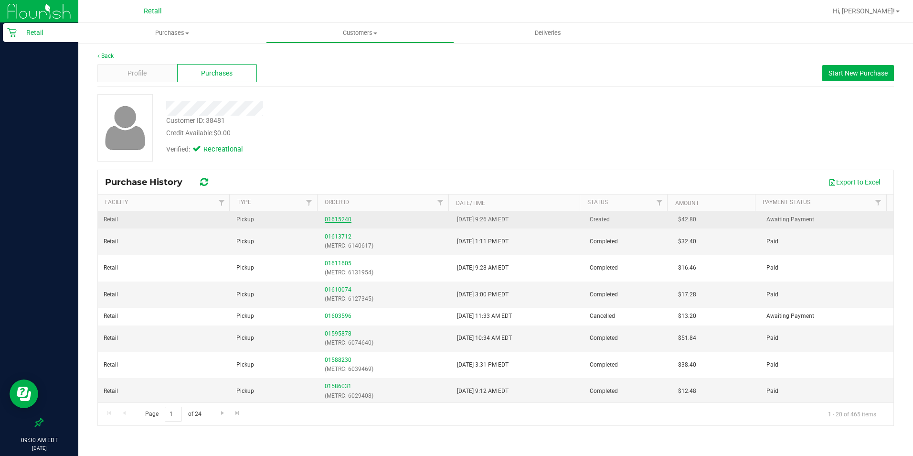
click at [345, 219] on link "01615240" at bounding box center [338, 219] width 27 height 7
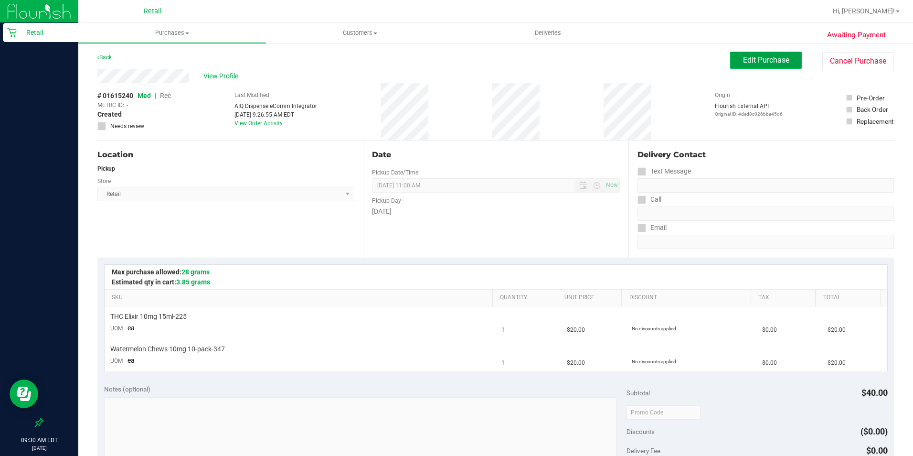
click at [734, 53] on button "Edit Purchase" at bounding box center [766, 60] width 72 height 17
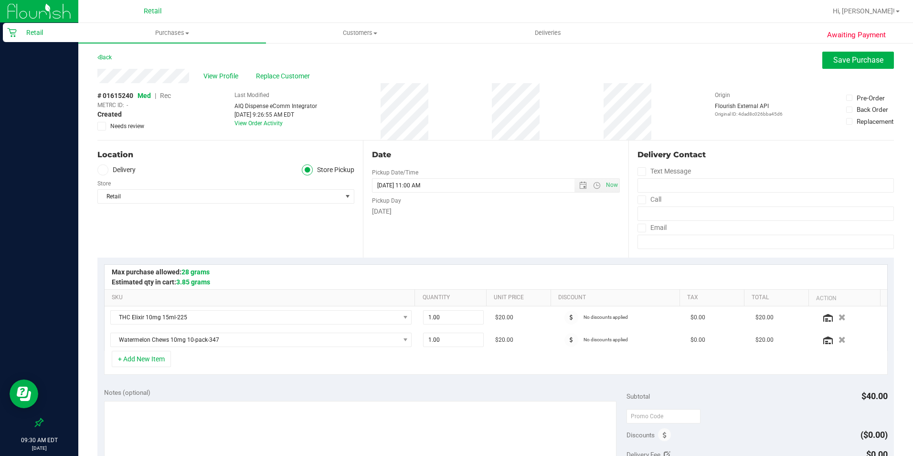
click at [163, 96] on span "Rec" at bounding box center [165, 96] width 11 height 8
click at [844, 60] on span "Save Purchase" at bounding box center [858, 59] width 50 height 9
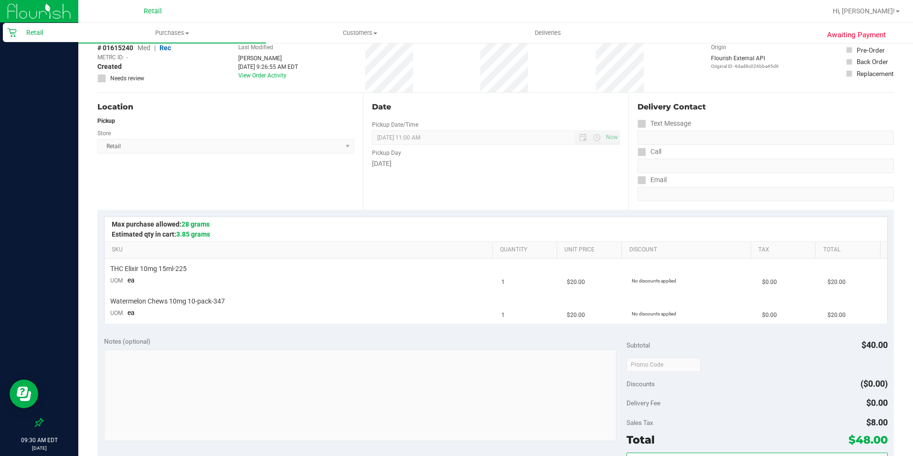
scroll to position [287, 0]
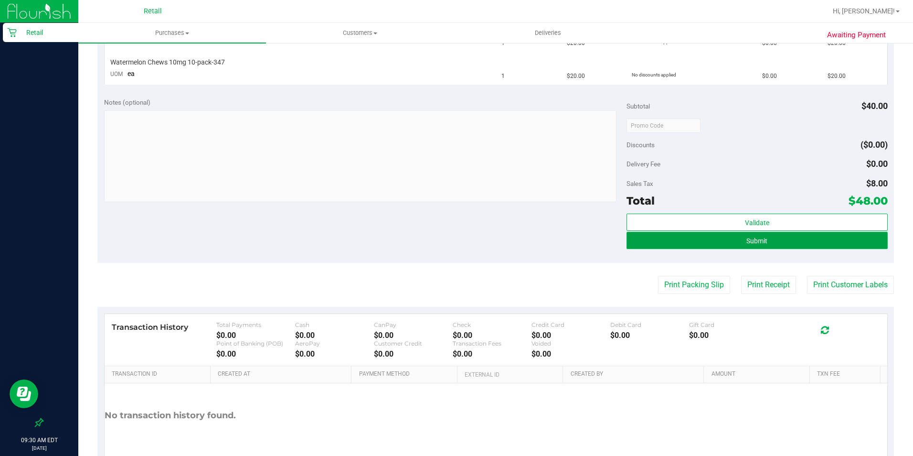
click at [797, 239] on button "Submit" at bounding box center [757, 240] width 261 height 17
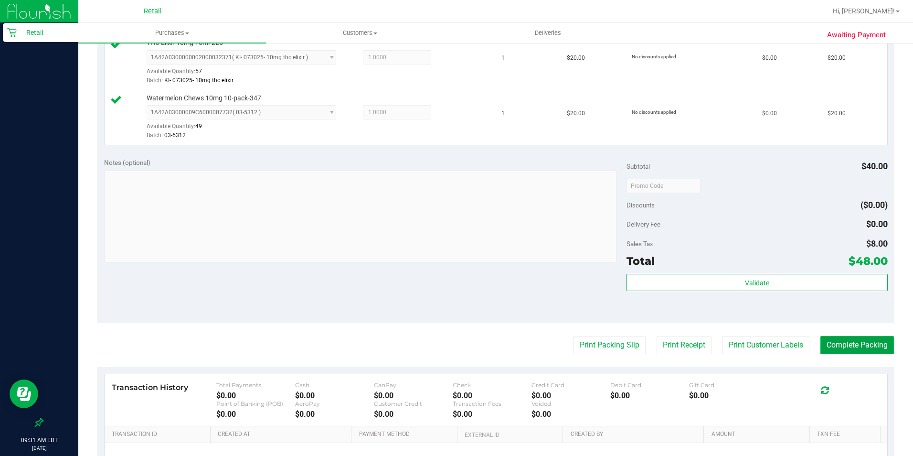
click at [858, 350] on button "Complete Packing" at bounding box center [857, 345] width 74 height 18
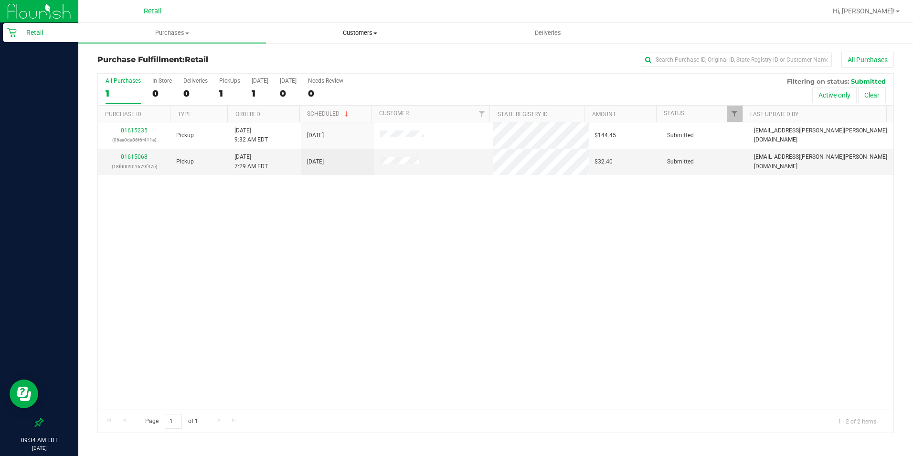
click at [368, 33] on span "Customers" at bounding box center [359, 33] width 187 height 9
click at [305, 52] on li "All customers" at bounding box center [360, 57] width 188 height 11
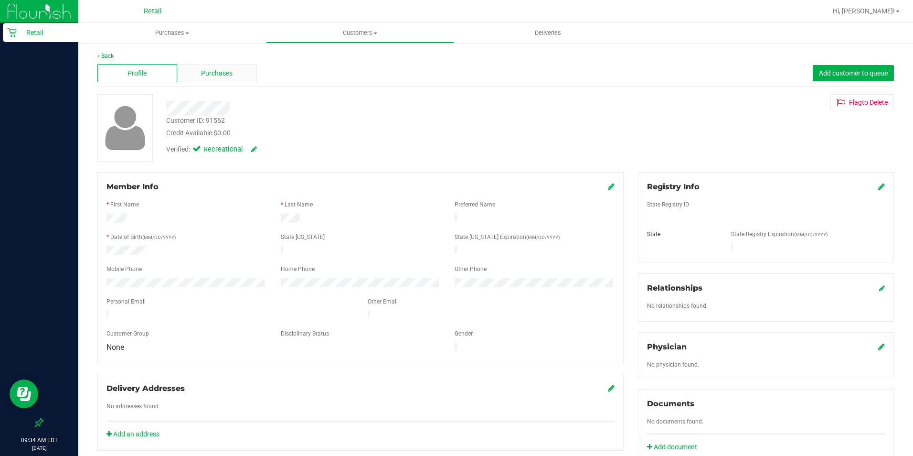
click at [207, 77] on span "Purchases" at bounding box center [217, 73] width 32 height 10
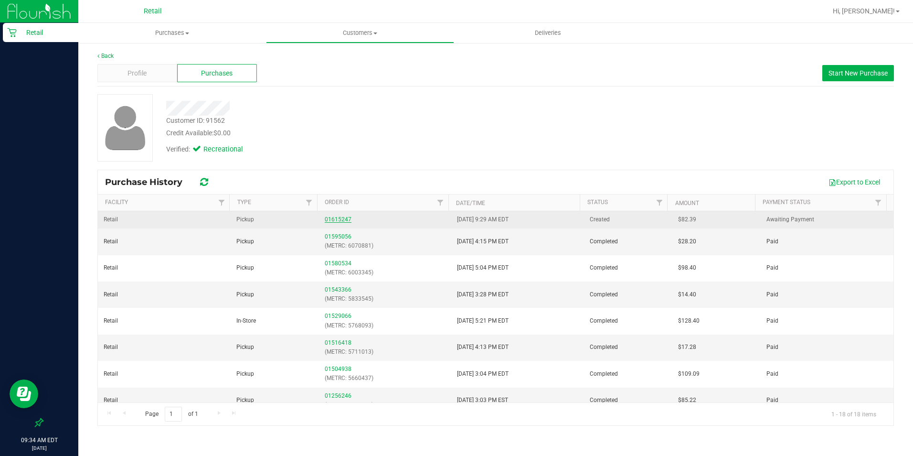
click at [341, 217] on link "01615247" at bounding box center [338, 219] width 27 height 7
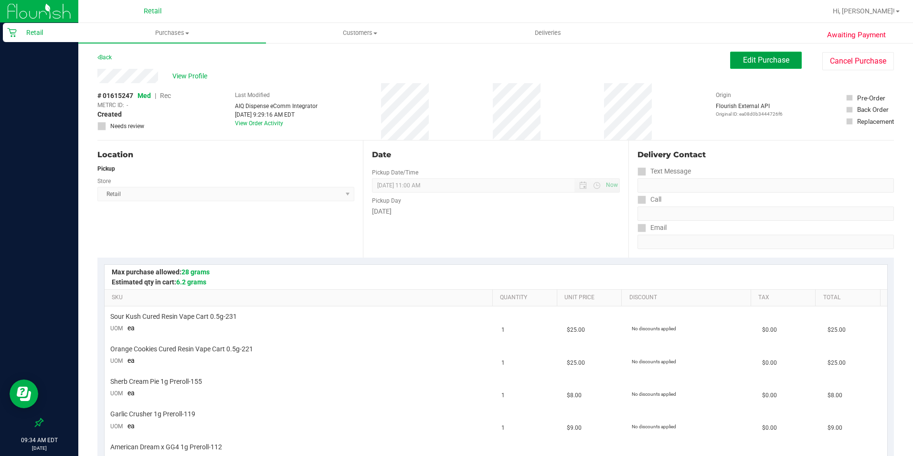
click at [751, 57] on span "Edit Purchase" at bounding box center [766, 59] width 46 height 9
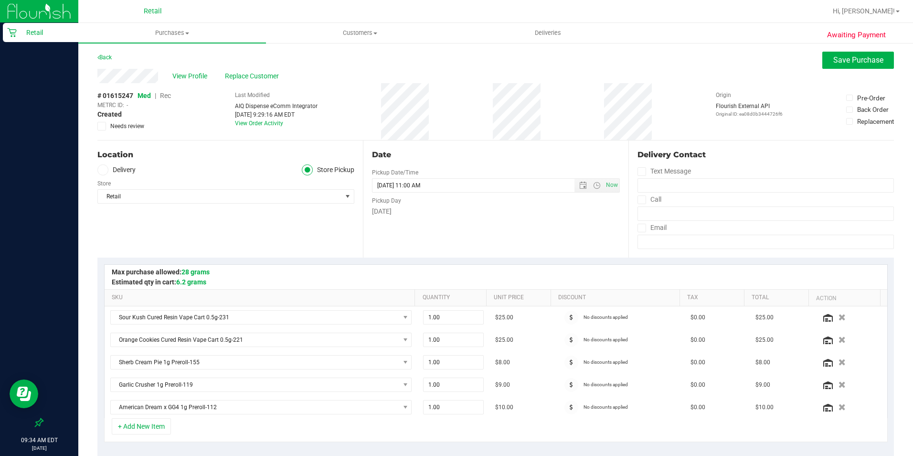
click at [167, 96] on span "Rec" at bounding box center [165, 96] width 11 height 8
click at [833, 64] on span "Save Purchase" at bounding box center [858, 59] width 50 height 9
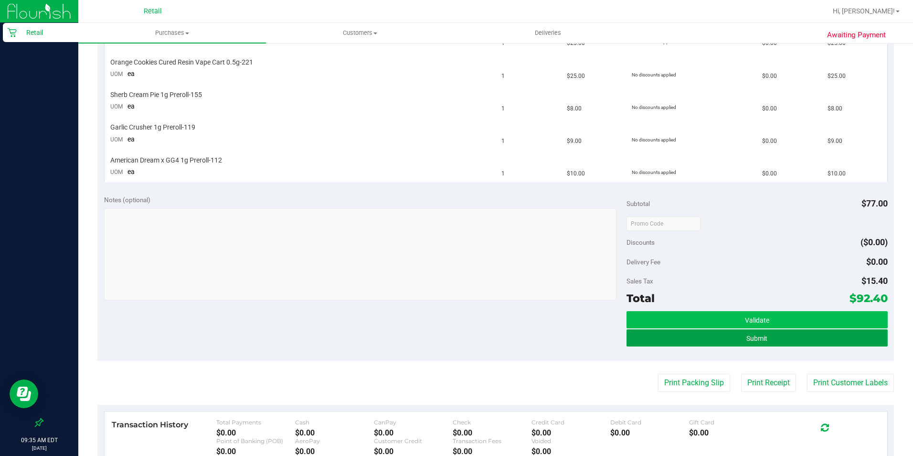
drag, startPoint x: 787, startPoint y: 342, endPoint x: 787, endPoint y: 337, distance: 5.8
click at [787, 342] on button "Submit" at bounding box center [757, 337] width 261 height 17
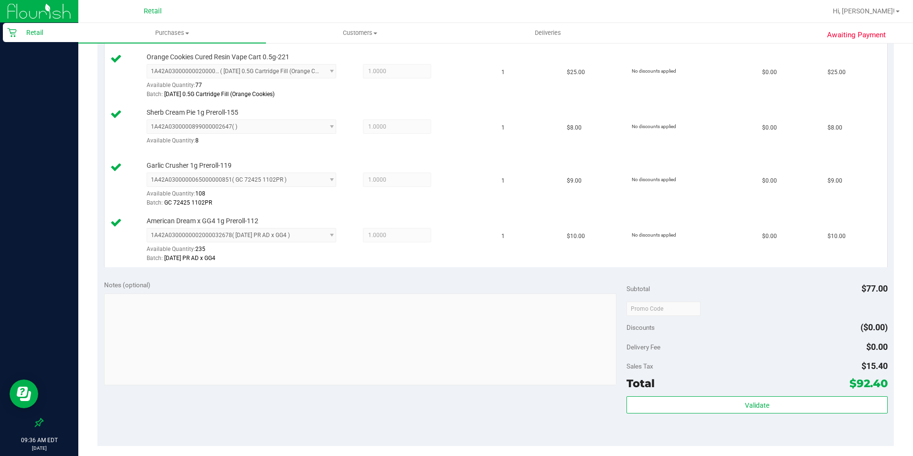
scroll to position [382, 0]
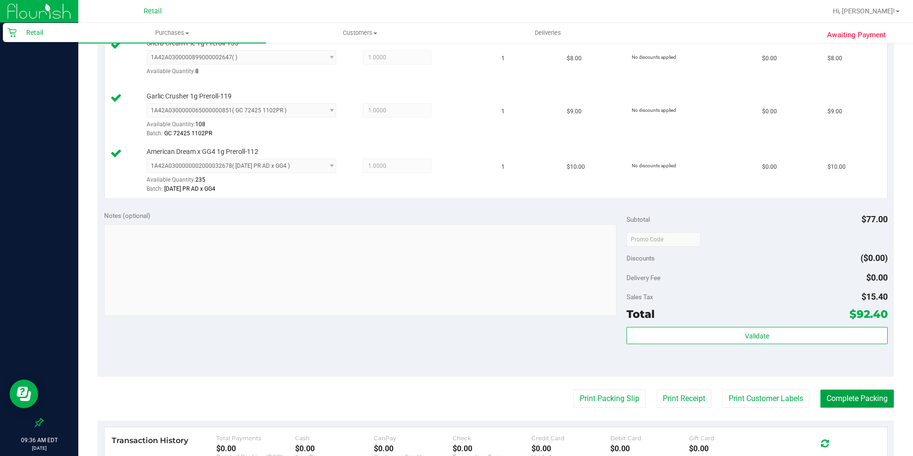
click at [839, 397] on button "Complete Packing" at bounding box center [857, 398] width 74 height 18
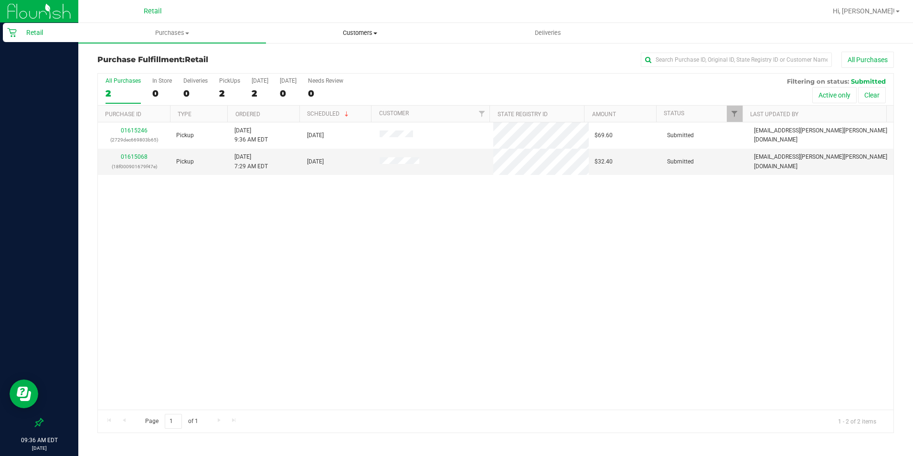
click at [369, 27] on uib-tab-heading "Customers All customers Add a new customer All physicians" at bounding box center [359, 32] width 187 height 19
click at [342, 60] on li "All customers" at bounding box center [360, 57] width 188 height 11
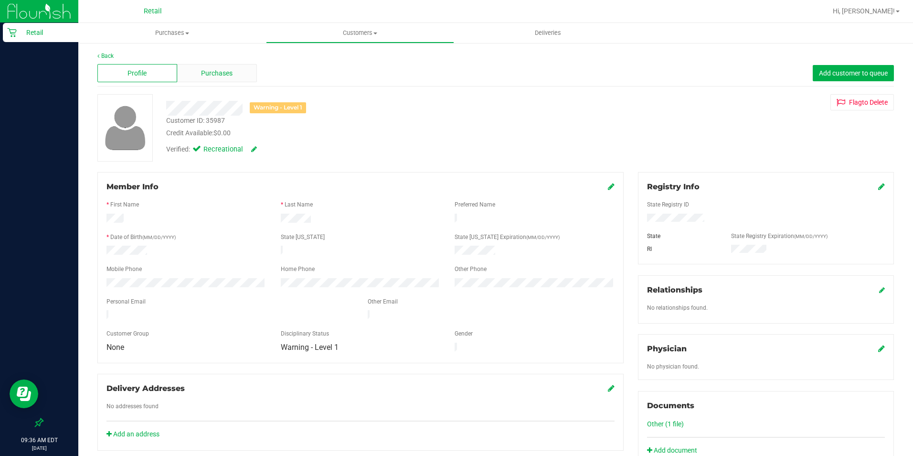
click at [233, 67] on div "Purchases" at bounding box center [217, 73] width 80 height 18
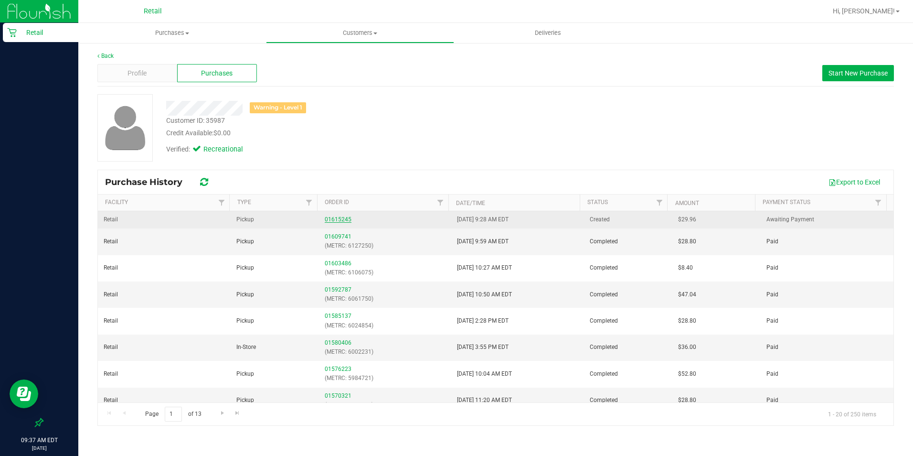
click at [337, 216] on link "01615245" at bounding box center [338, 219] width 27 height 7
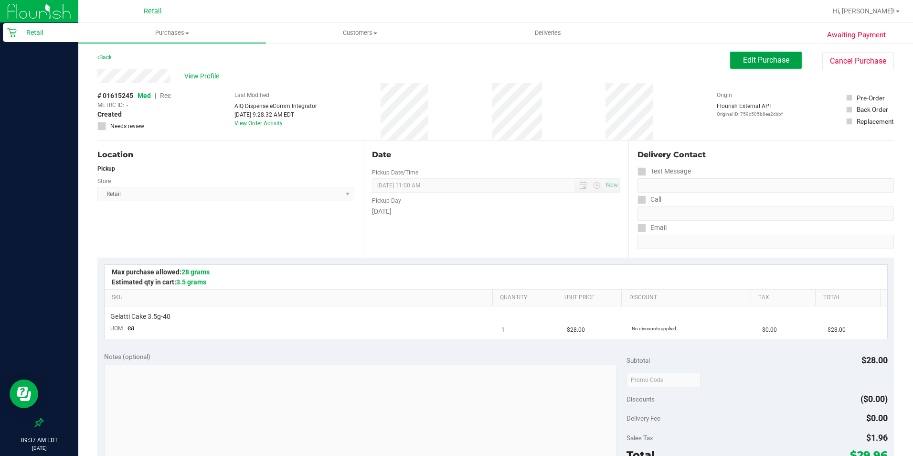
click at [751, 60] on span "Edit Purchase" at bounding box center [766, 59] width 46 height 9
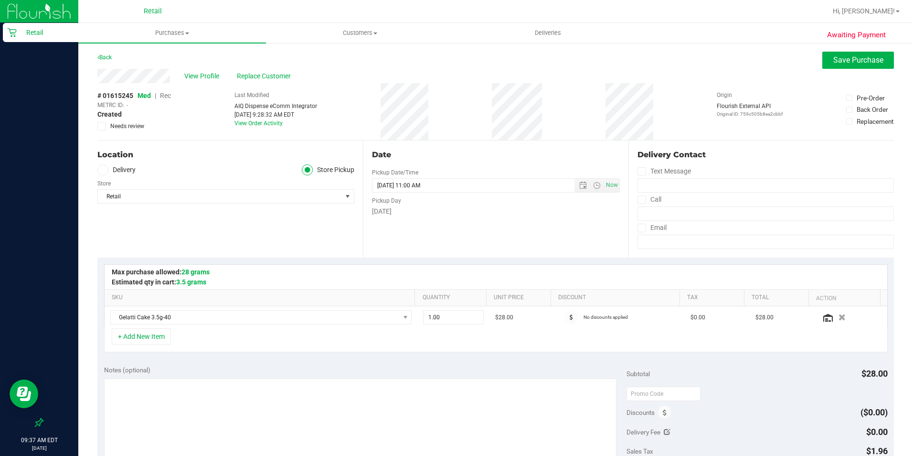
click at [168, 96] on span "Rec" at bounding box center [165, 96] width 11 height 8
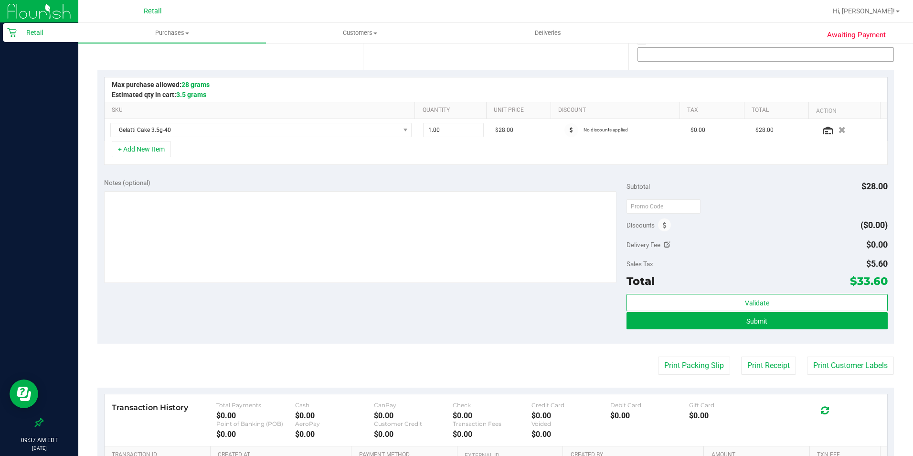
scroll to position [191, 0]
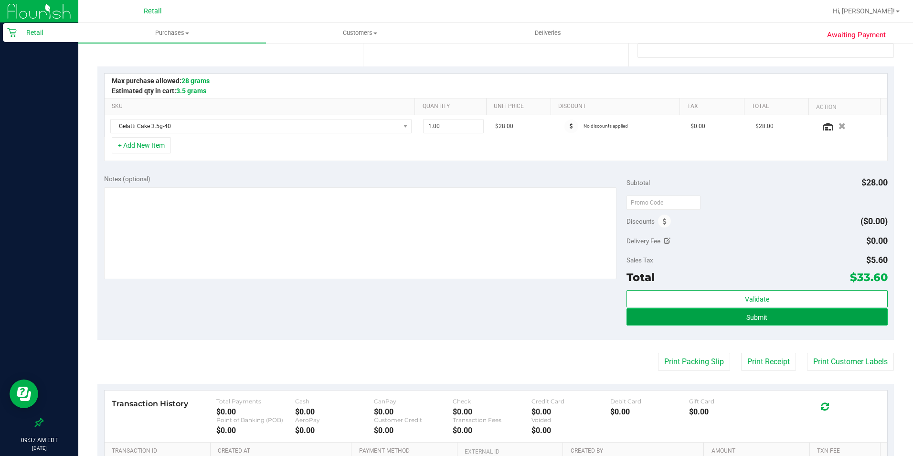
click at [776, 320] on button "Submit" at bounding box center [757, 316] width 261 height 17
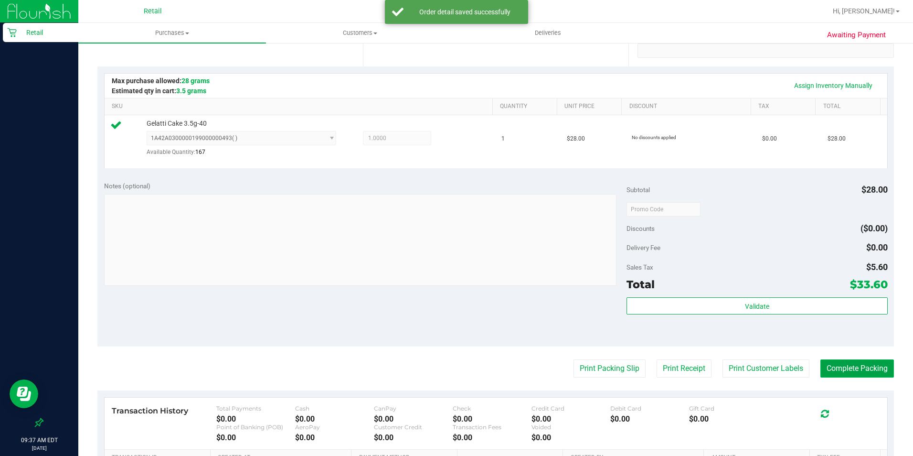
click at [832, 371] on button "Complete Packing" at bounding box center [857, 368] width 74 height 18
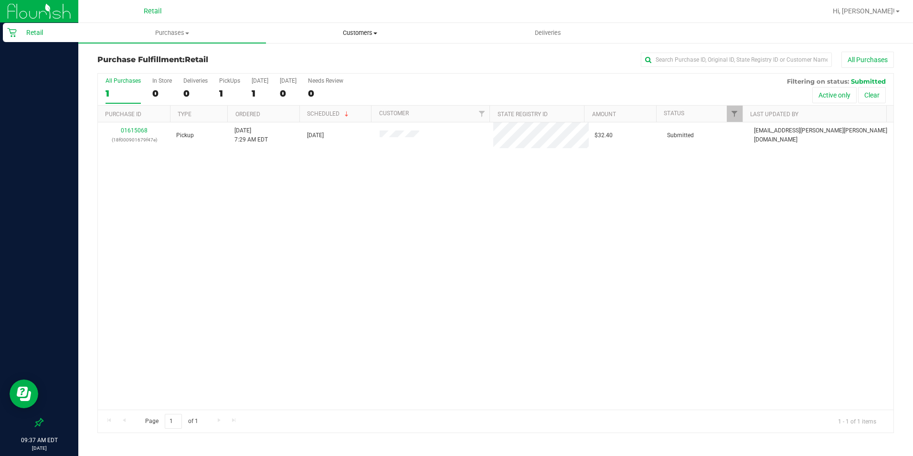
click at [352, 35] on span "Customers" at bounding box center [359, 33] width 187 height 9
click at [315, 53] on span "All customers" at bounding box center [300, 57] width 69 height 8
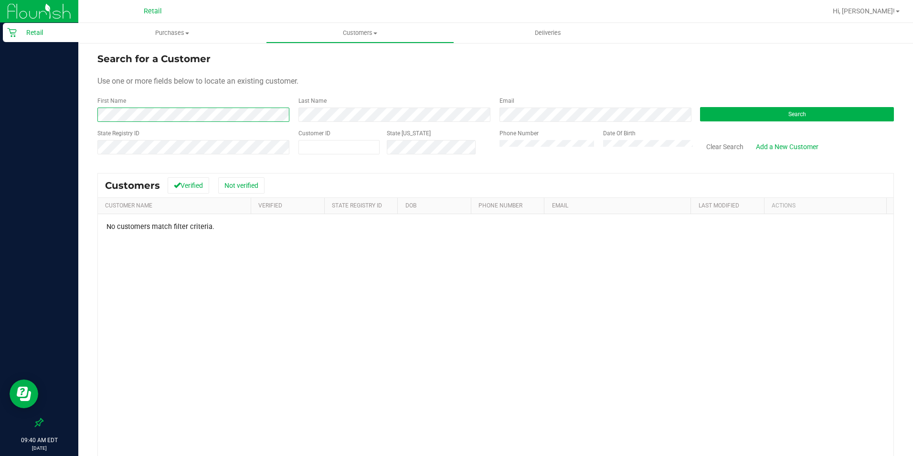
click at [16, 105] on div "Retail 09:40 AM EDT [DATE] 08/21 Retail Hi, [PERSON_NAME]! Purchases Summary of…" at bounding box center [456, 228] width 913 height 456
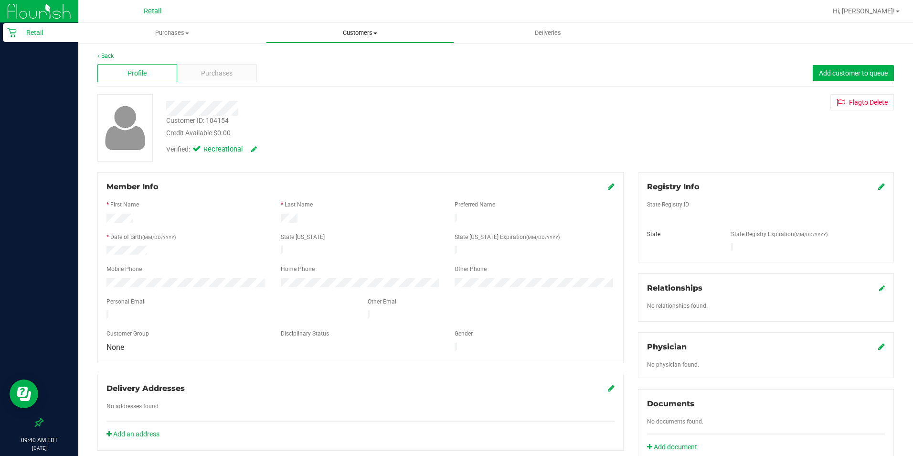
click at [374, 34] on span at bounding box center [375, 33] width 4 height 2
click at [320, 53] on span "All customers" at bounding box center [300, 57] width 69 height 8
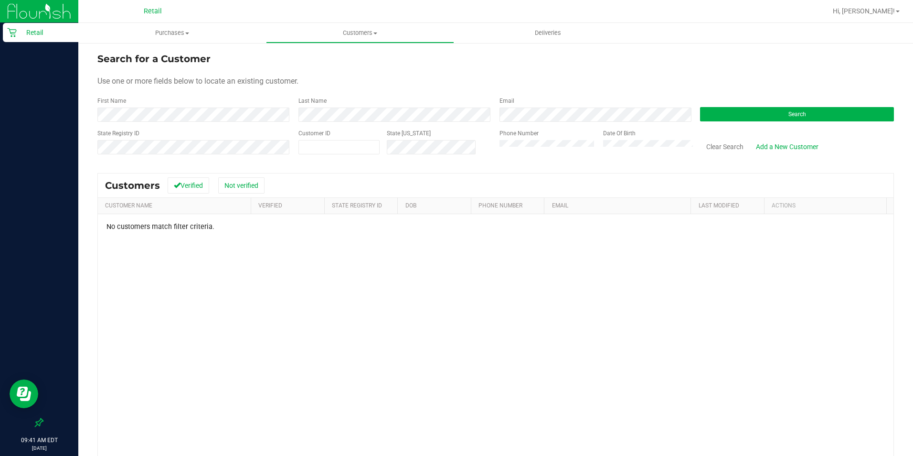
click at [353, 166] on div "Search for a Customer Use one or more fields below to locate an existing custom…" at bounding box center [495, 288] width 797 height 473
click at [386, 149] on div "State Registry ID Customer ID State [US_STATE] Phone Number Date Of Birth Clear…" at bounding box center [495, 146] width 797 height 34
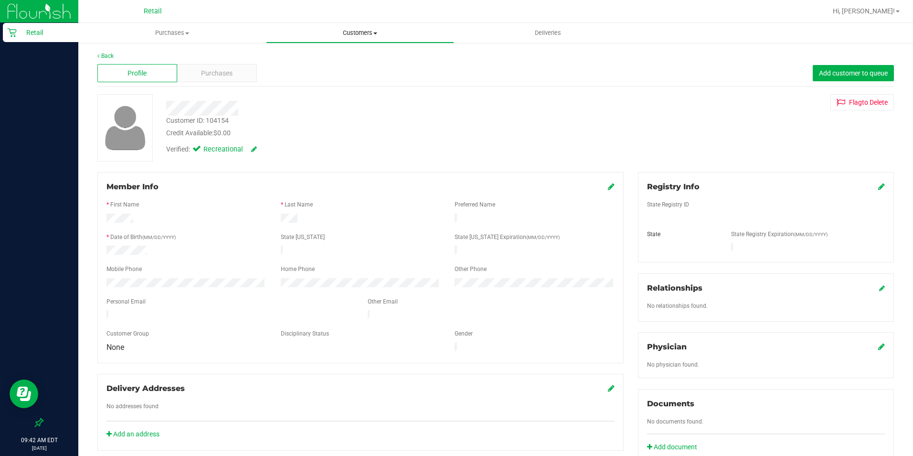
click at [353, 31] on span "Customers" at bounding box center [359, 33] width 187 height 9
click at [299, 57] on span "All customers" at bounding box center [300, 57] width 69 height 8
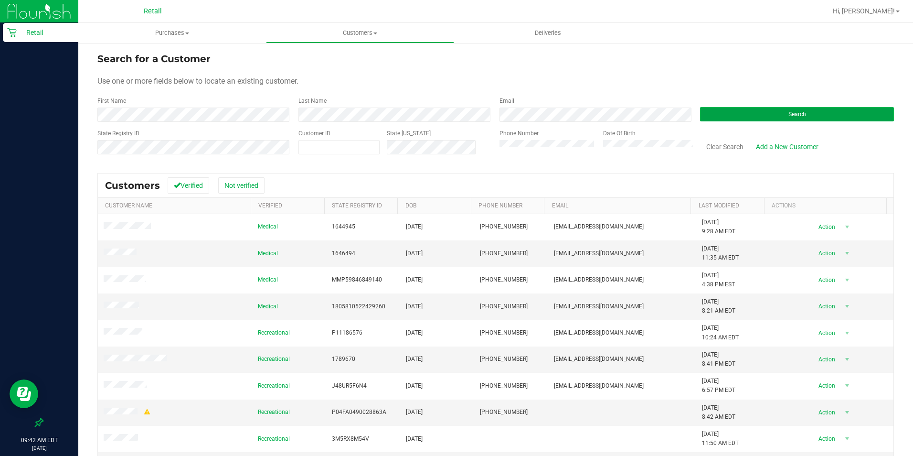
click at [748, 109] on button "Search" at bounding box center [797, 114] width 194 height 14
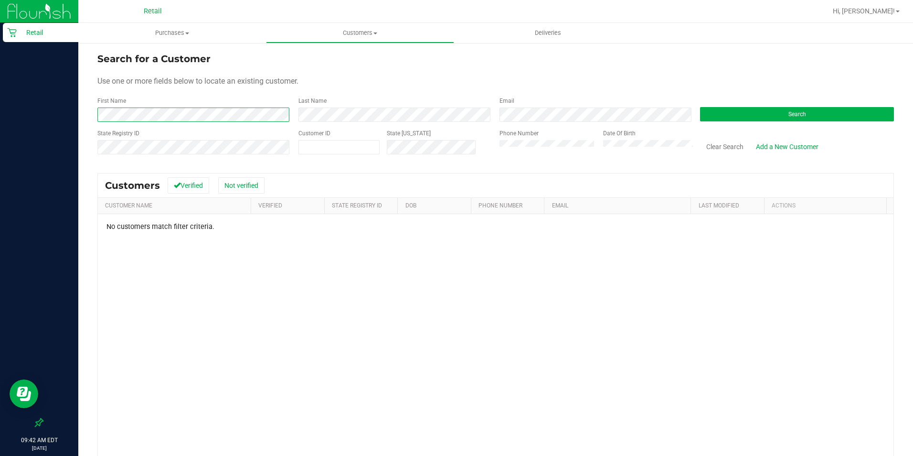
click at [96, 114] on div "Search for a Customer Use one or more fields below to locate an existing custom…" at bounding box center [495, 288] width 835 height 492
click at [765, 114] on button "Search" at bounding box center [797, 114] width 194 height 14
click at [373, 31] on span "Customers" at bounding box center [359, 33] width 187 height 9
click at [328, 56] on span "All customers" at bounding box center [300, 57] width 69 height 8
